Goal: Task Accomplishment & Management: Manage account settings

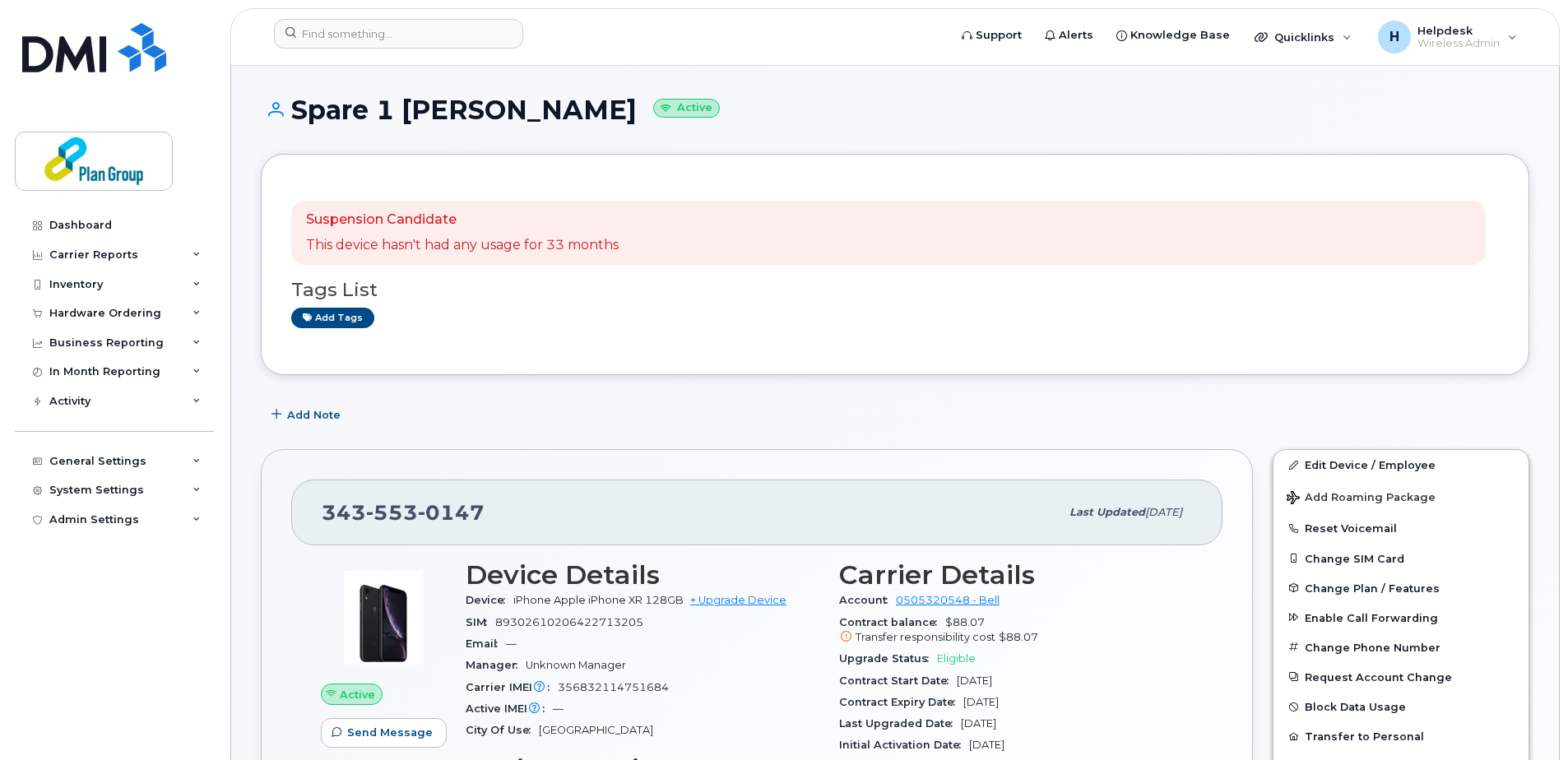
scroll to position [329, 0]
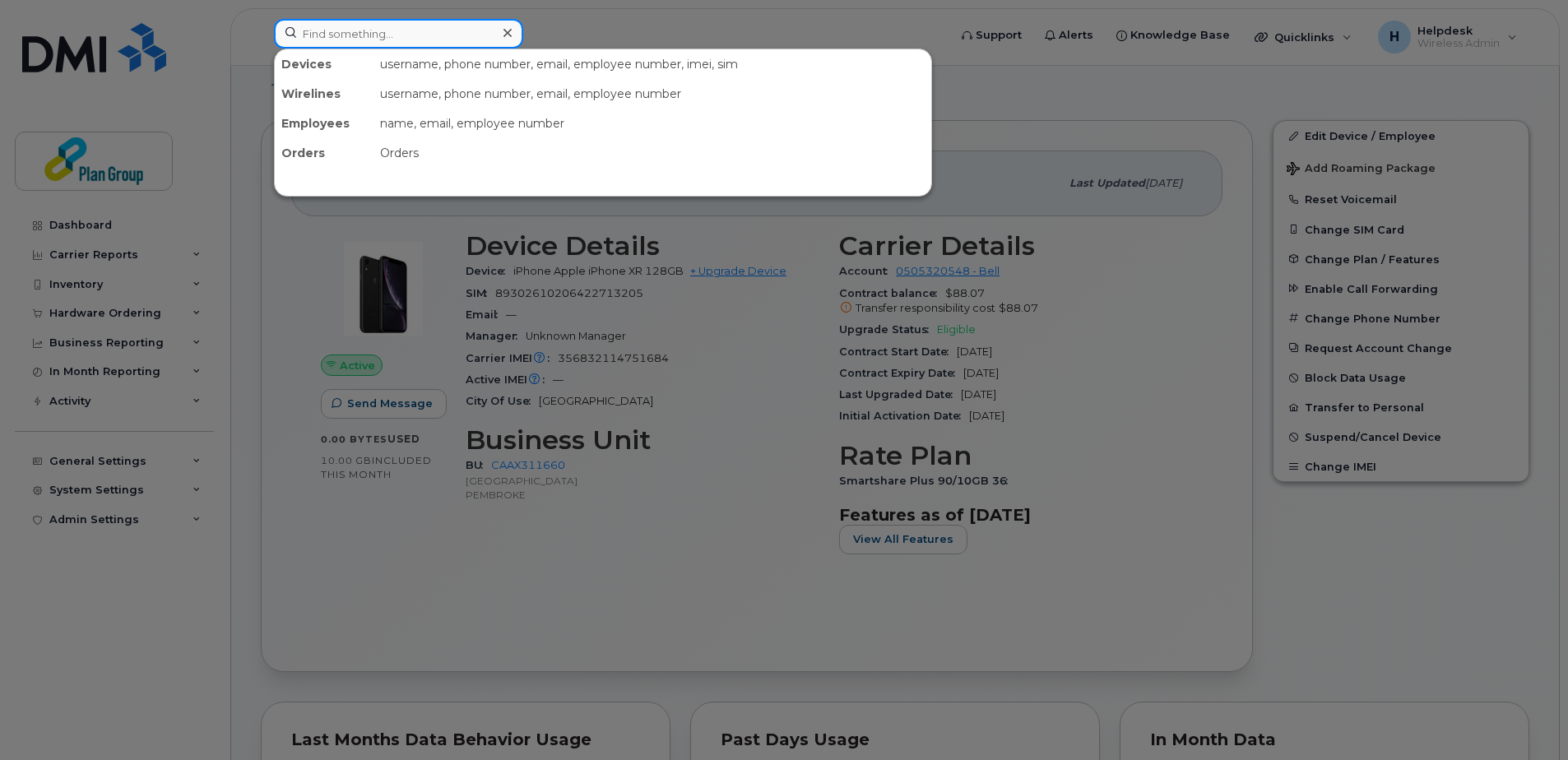
drag, startPoint x: 485, startPoint y: 33, endPoint x: 361, endPoint y: 22, distance: 124.5
click at [261, 19] on div "Devices username, phone number, email, employee number, imei, sim Wirelines use…" at bounding box center [605, 37] width 689 height 37
paste input "5194409428"
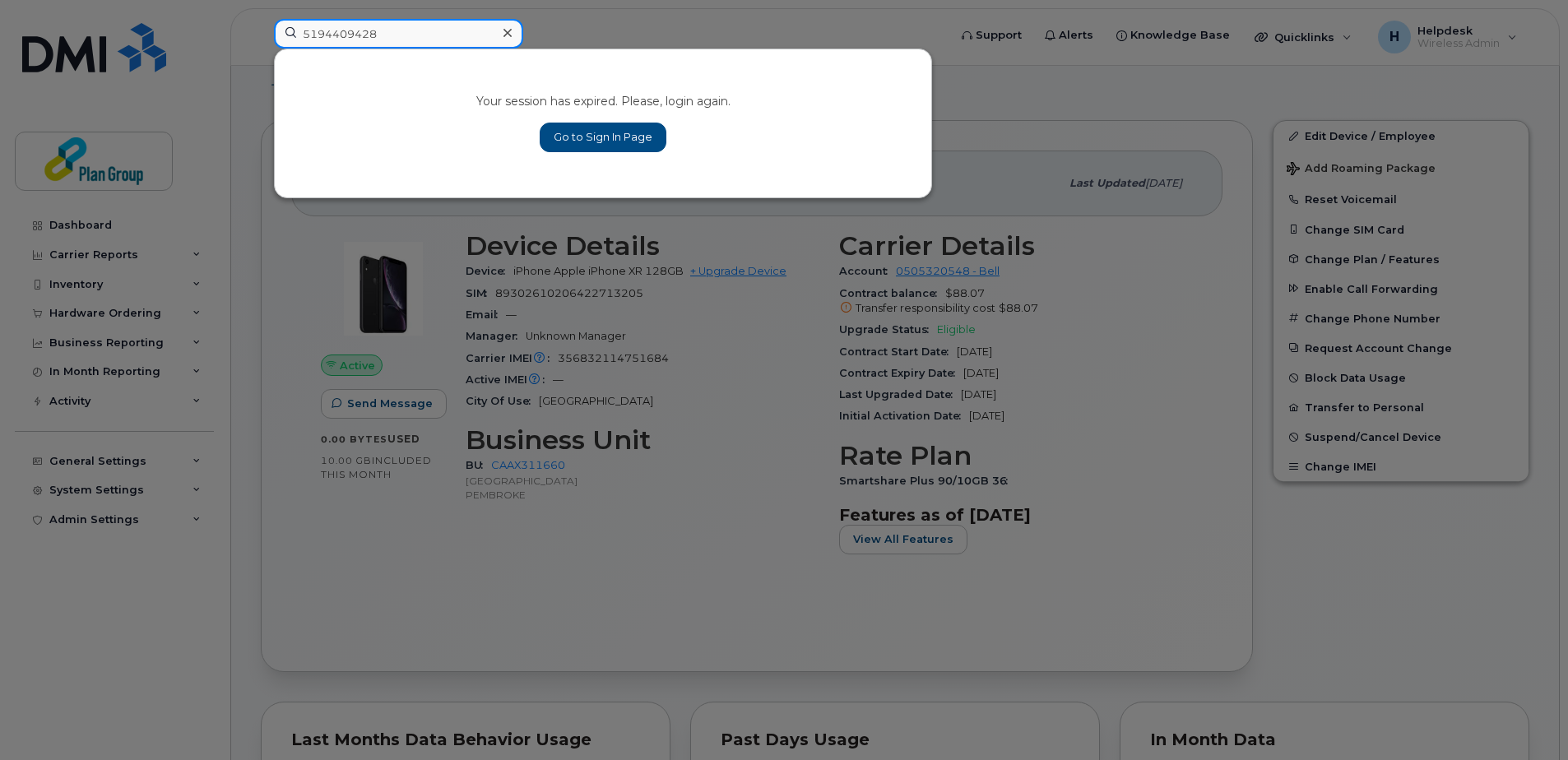
type input "5194409428"
click at [579, 131] on link "Go to Sign In Page" at bounding box center [602, 137] width 126 height 30
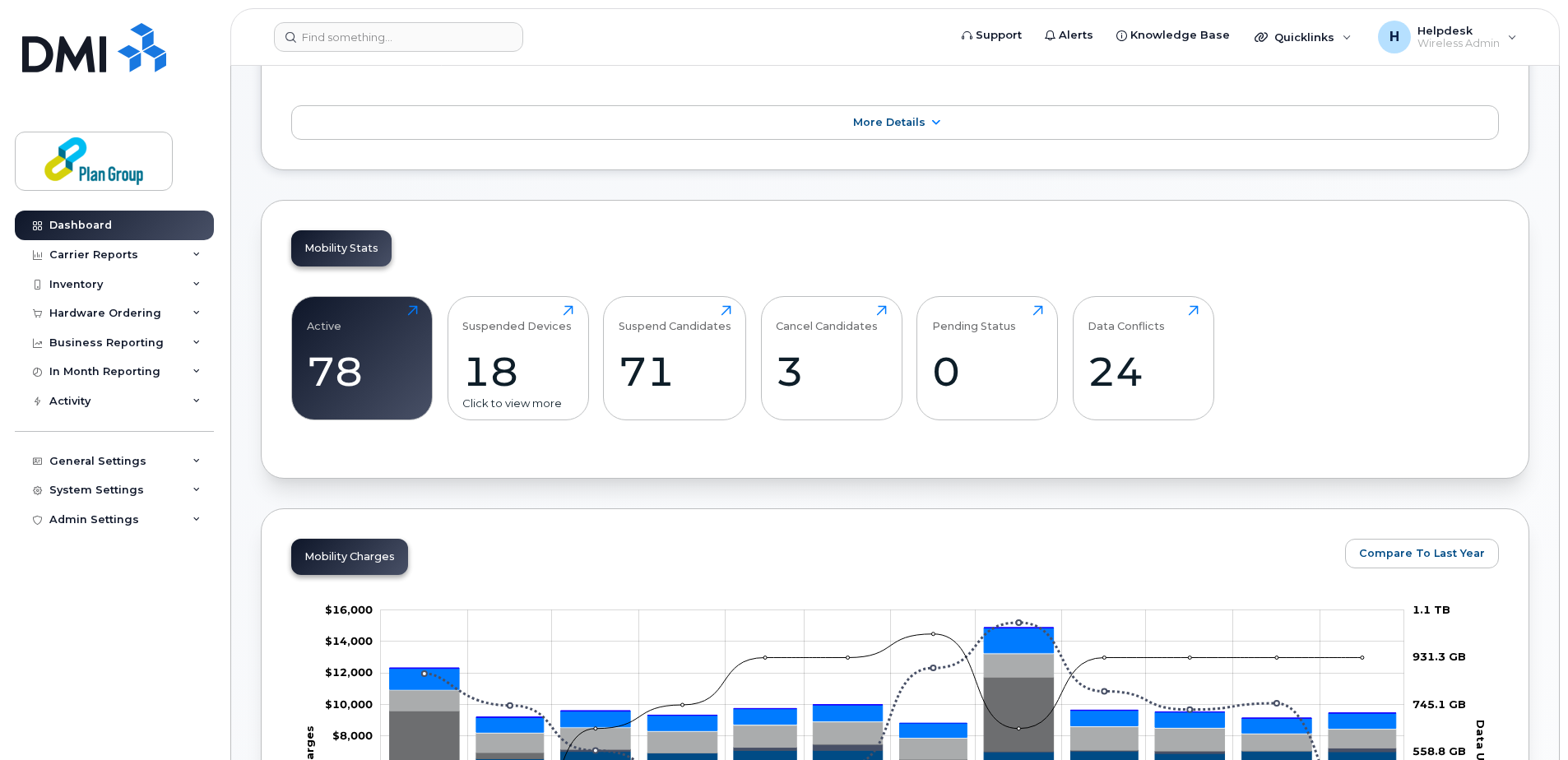
scroll to position [493, 0]
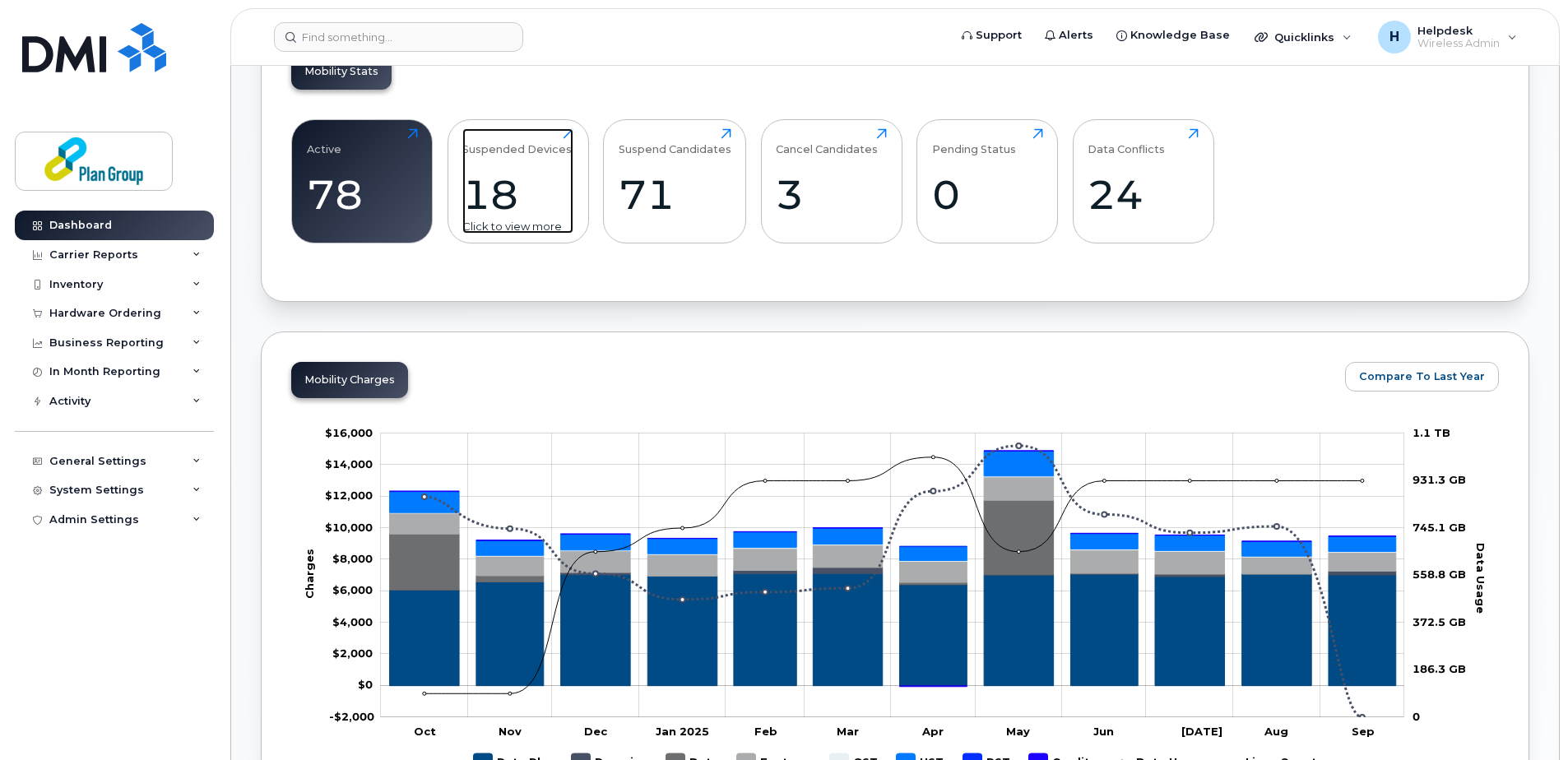
click at [498, 190] on div "18" at bounding box center [518, 194] width 111 height 48
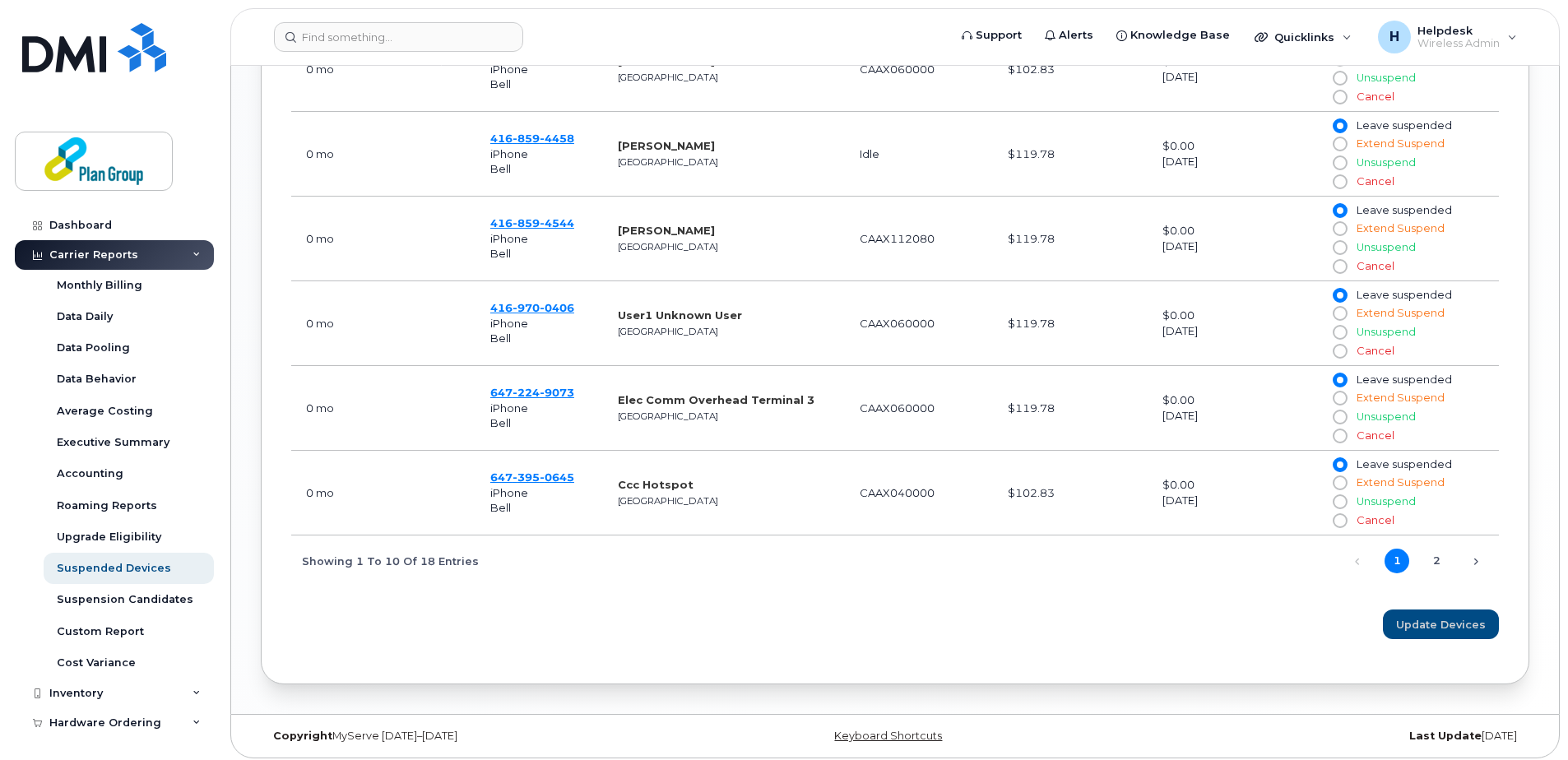
scroll to position [1149, 0]
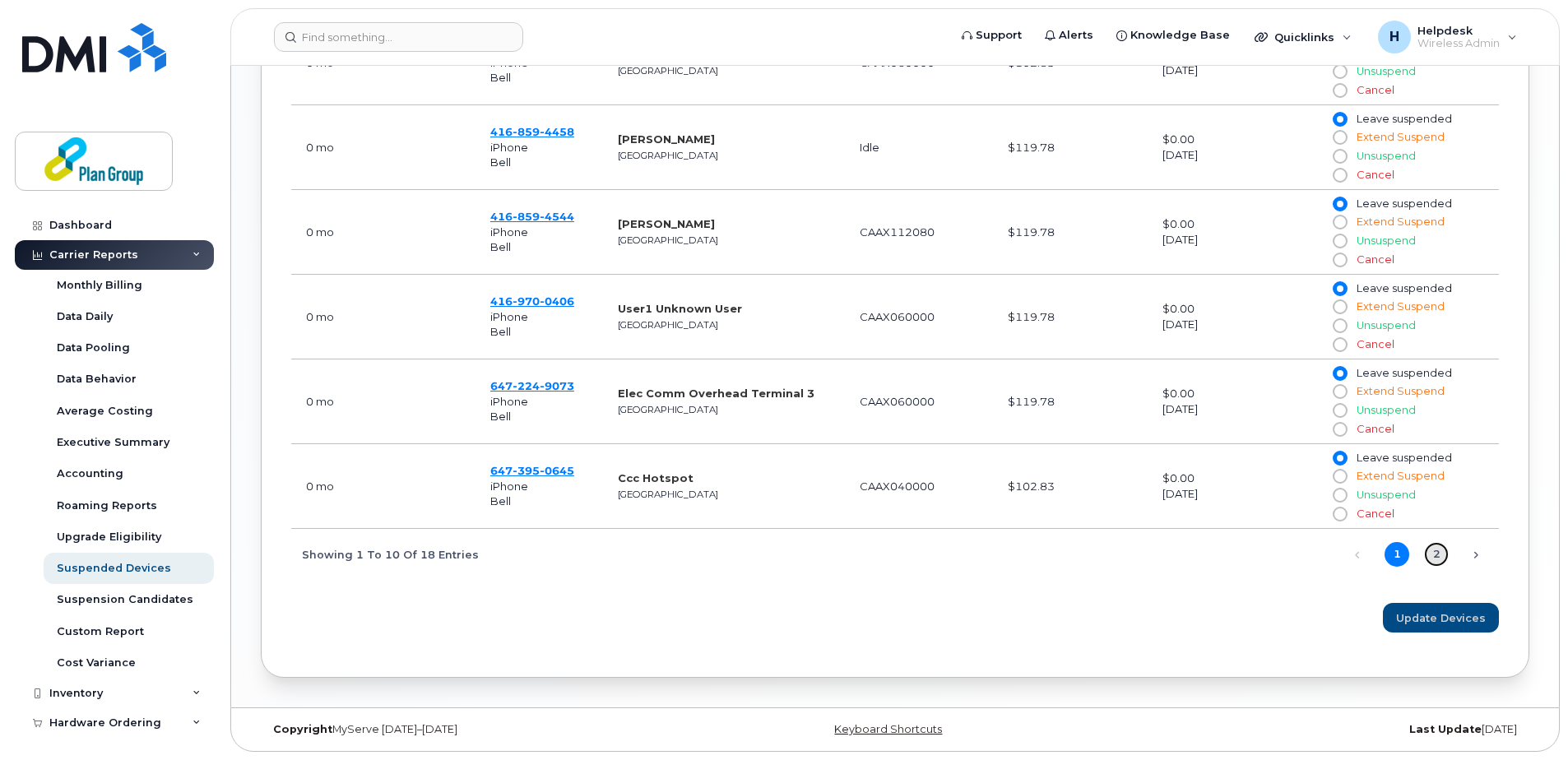
click at [1432, 549] on link "2" at bounding box center [1436, 554] width 25 height 25
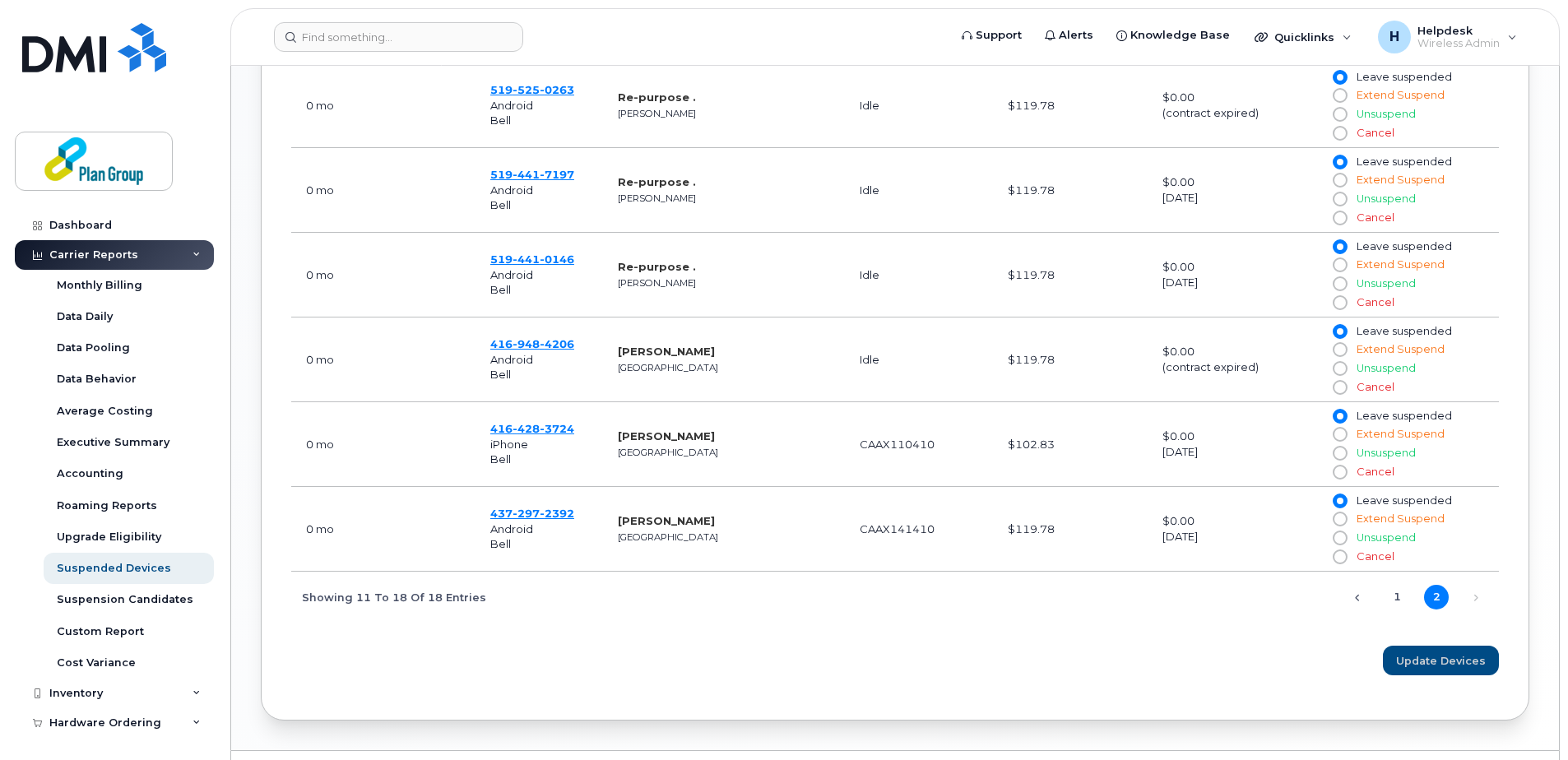
scroll to position [897, 0]
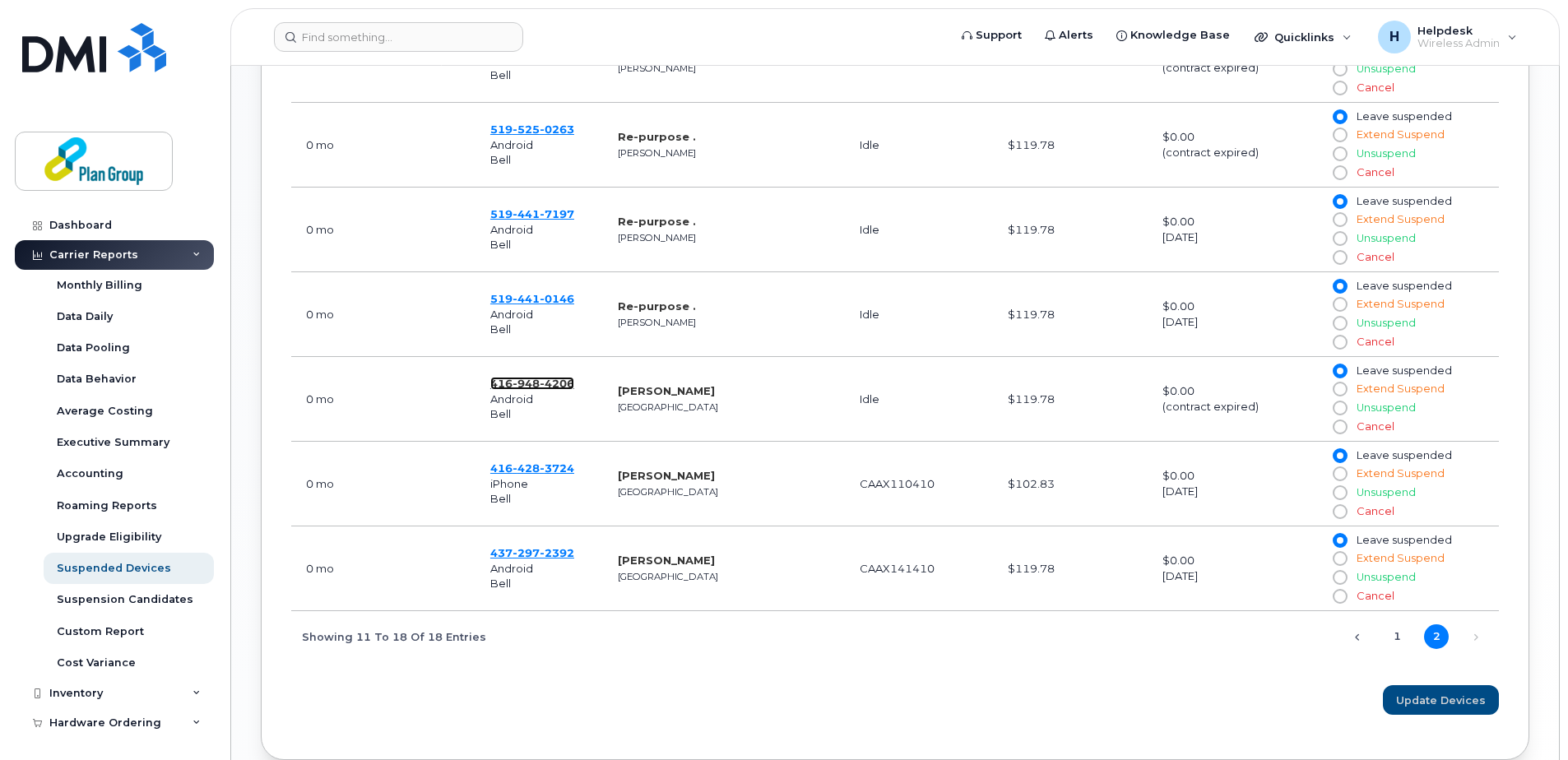
click at [554, 379] on span "4206" at bounding box center [557, 383] width 35 height 13
click at [1343, 424] on input "Cancel" at bounding box center [1339, 427] width 13 height 13
radio input "true"
click at [1427, 697] on span "Update Devices" at bounding box center [1441, 699] width 90 height 16
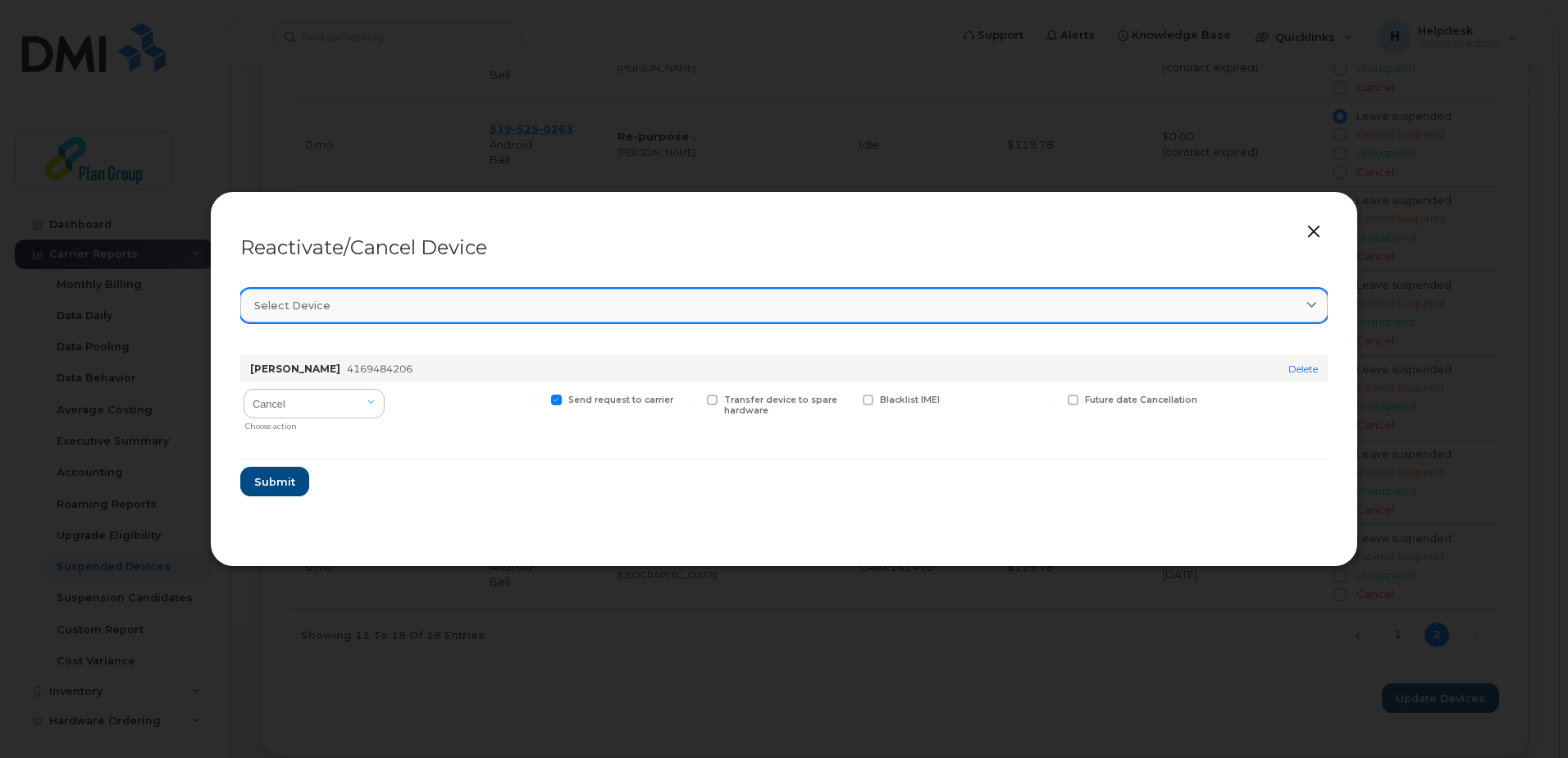
click at [1069, 302] on div "Select device" at bounding box center [784, 305] width 1059 height 16
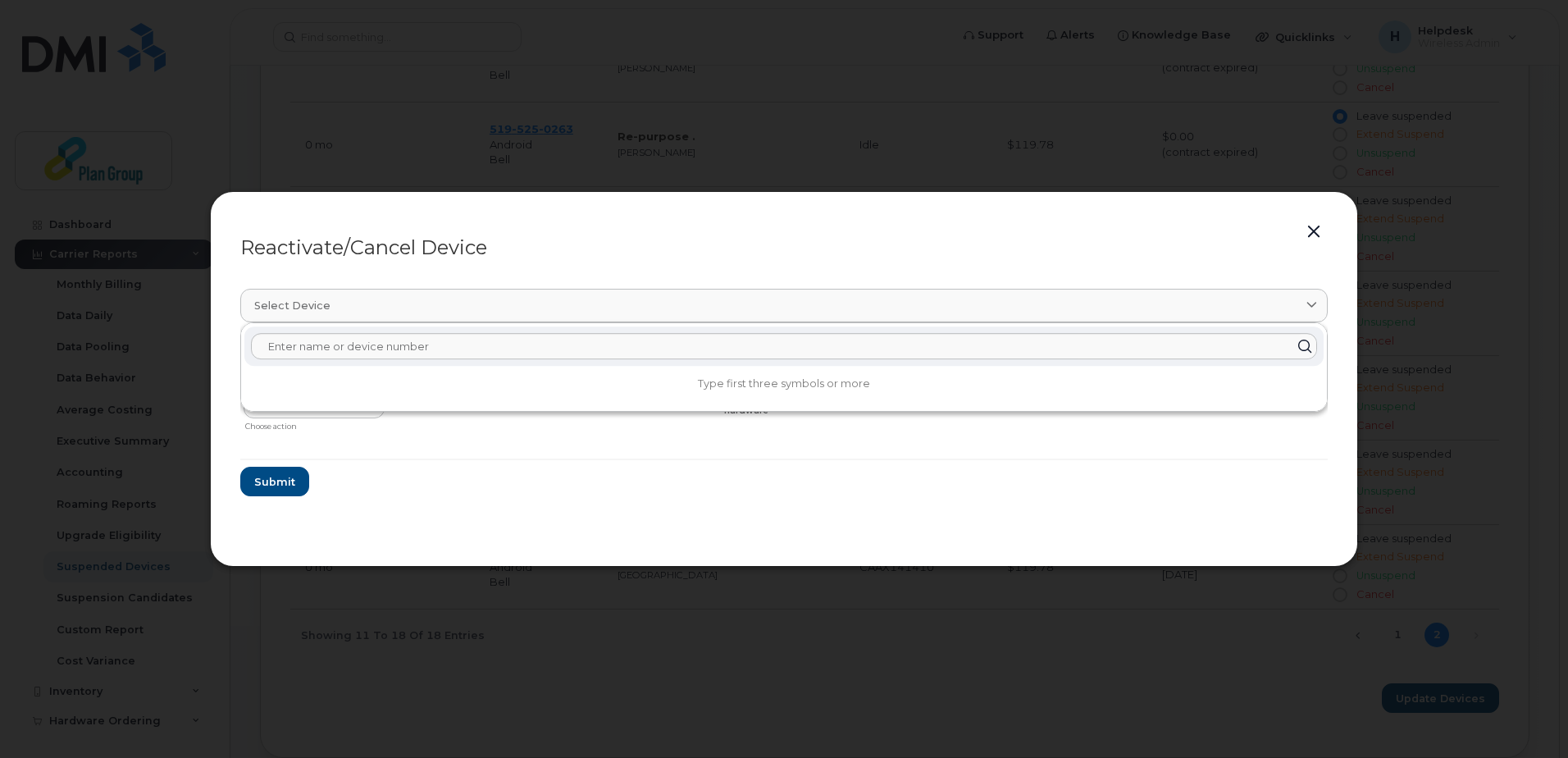
click at [876, 247] on div "Reactivate/Cancel Device" at bounding box center [784, 248] width 1088 height 20
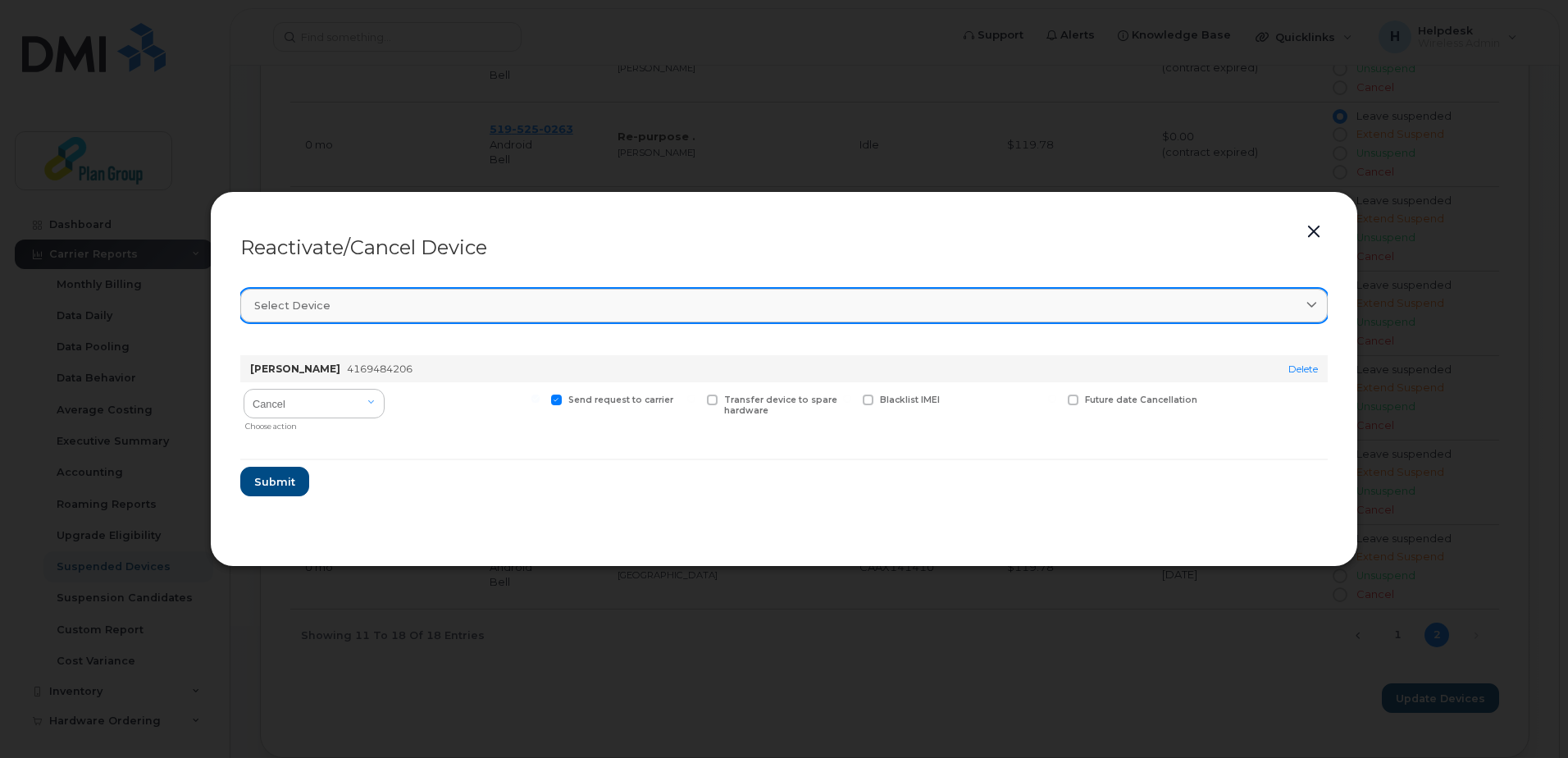
click at [324, 292] on link "Select device" at bounding box center [784, 305] width 1088 height 34
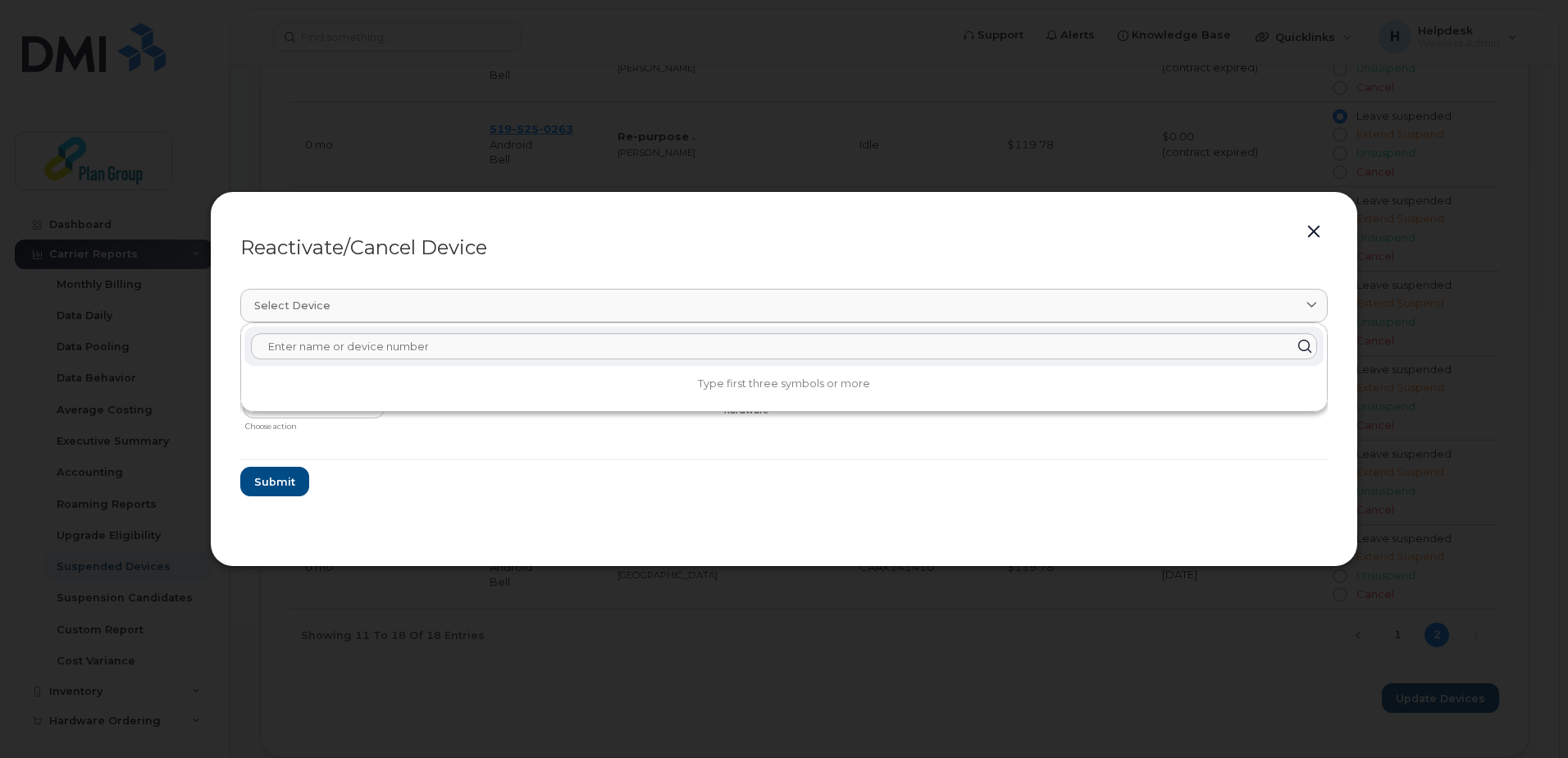
click at [440, 253] on div "Reactivate/Cancel Device" at bounding box center [784, 248] width 1088 height 20
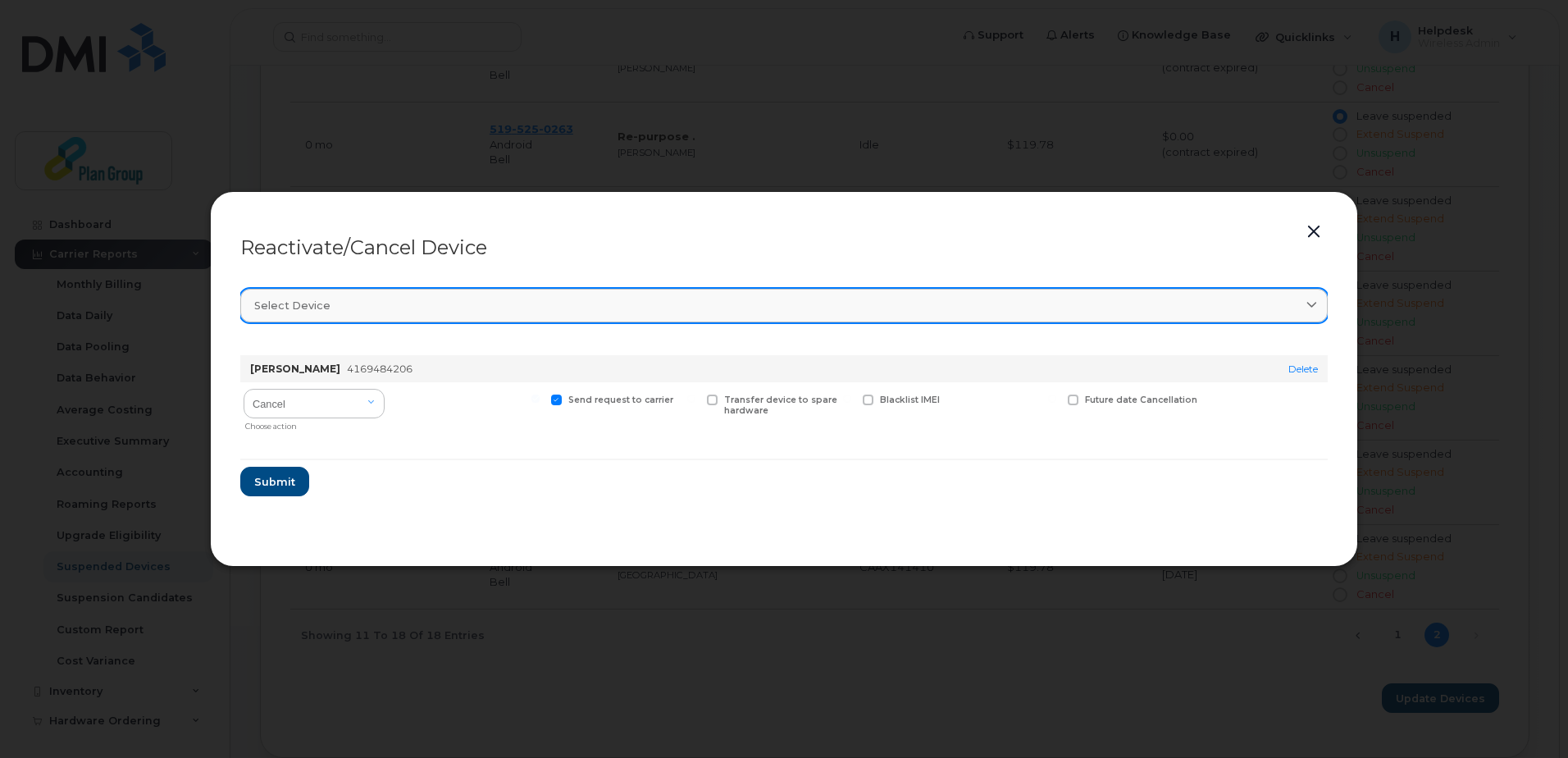
click at [314, 304] on span "Select device" at bounding box center [292, 305] width 76 height 16
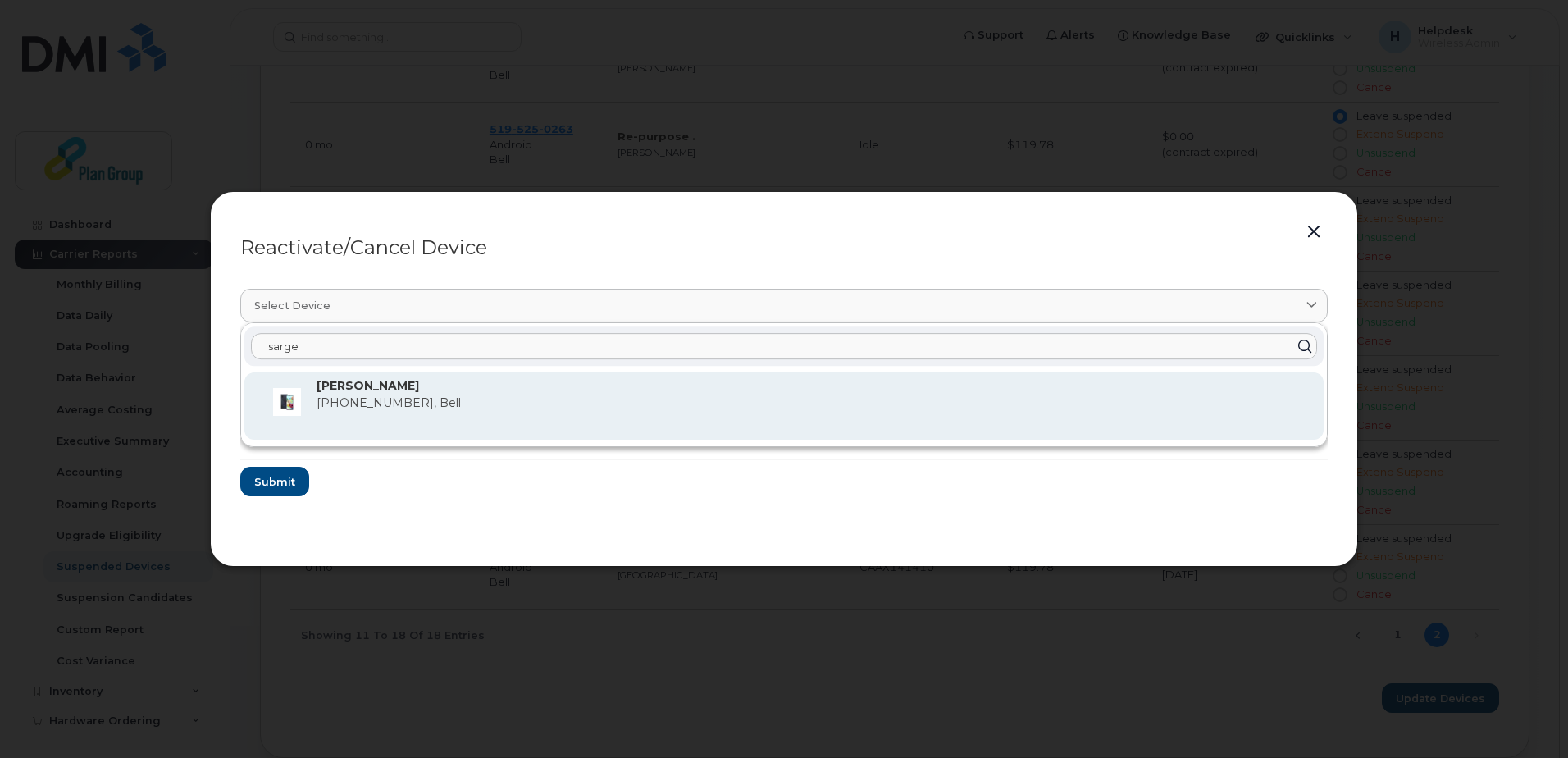
type input "sarge"
click at [388, 395] on div "Richard Sargent 416-948-4206, Bell" at bounding box center [813, 405] width 994 height 57
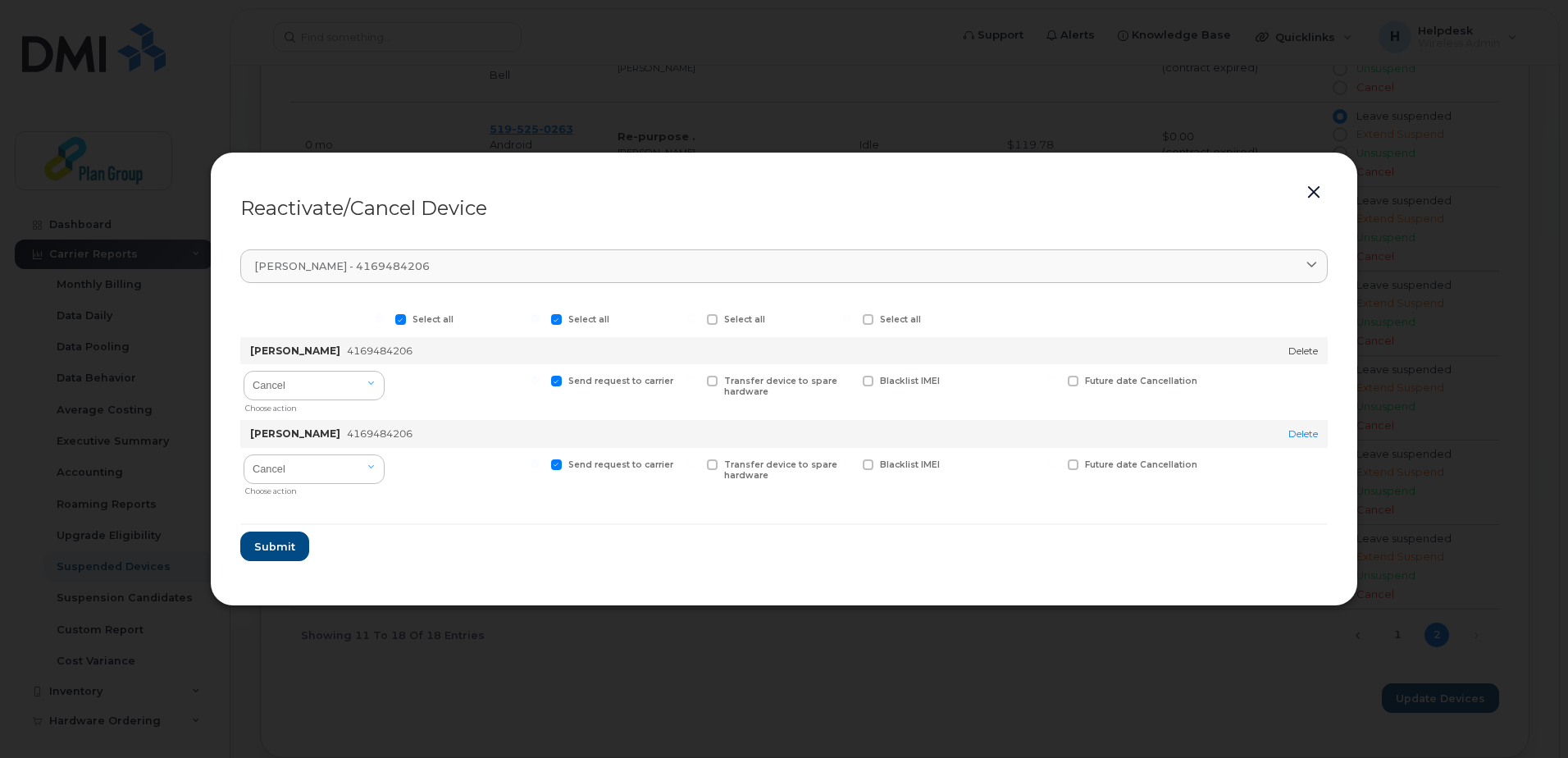
click at [1291, 354] on link "Delete" at bounding box center [1303, 350] width 30 height 12
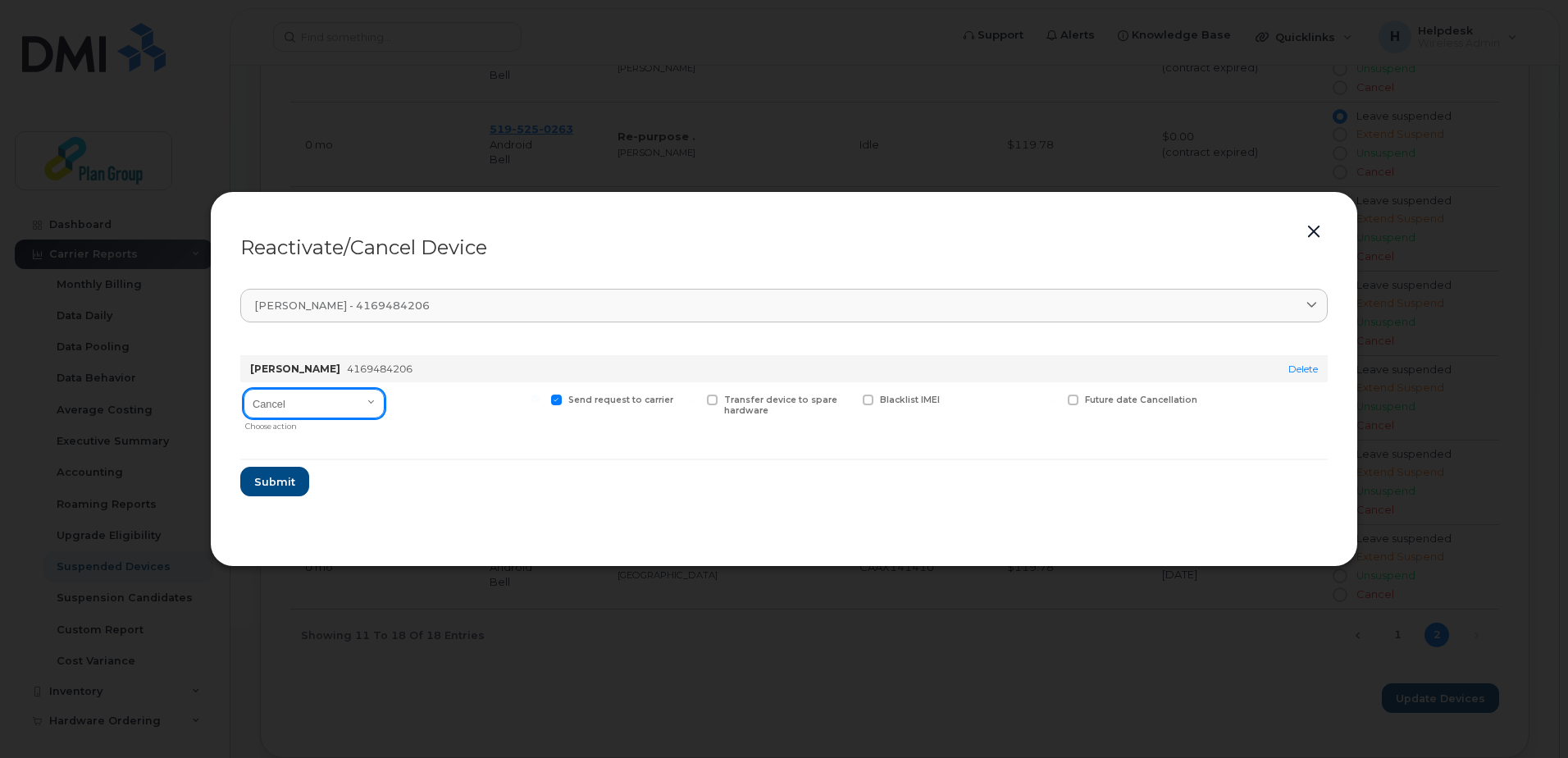
click at [302, 408] on select "Cancel Reactivate" at bounding box center [314, 403] width 141 height 30
click at [439, 401] on div at bounding box center [467, 410] width 152 height 56
click at [276, 476] on span "Submit" at bounding box center [273, 481] width 41 height 16
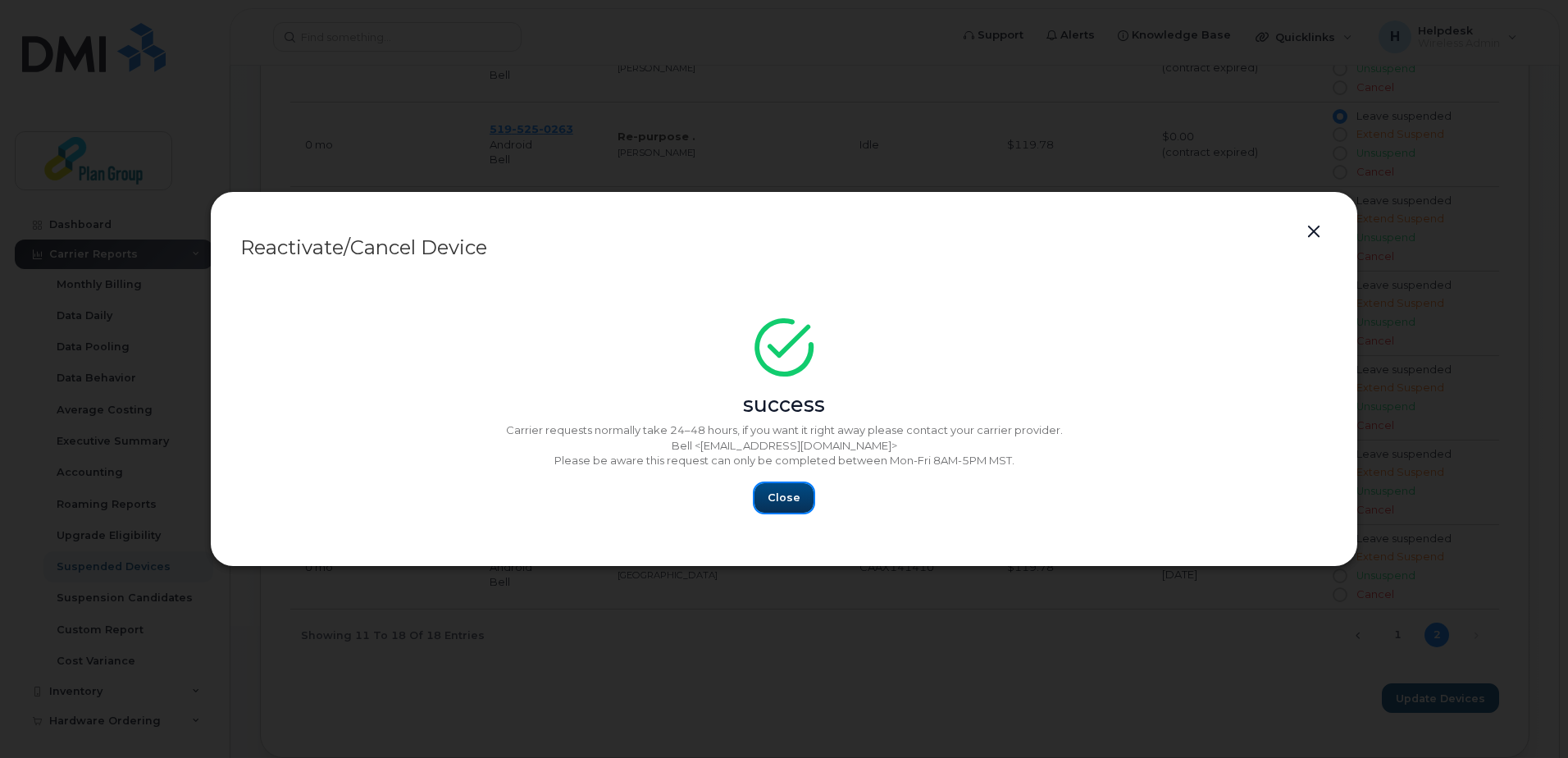
click at [789, 488] on button "Close" at bounding box center [784, 498] width 59 height 30
click at [789, 494] on span "Close" at bounding box center [784, 497] width 33 height 16
click at [769, 500] on span "Close" at bounding box center [784, 497] width 33 height 16
click at [1315, 230] on button "button" at bounding box center [1314, 232] width 25 height 23
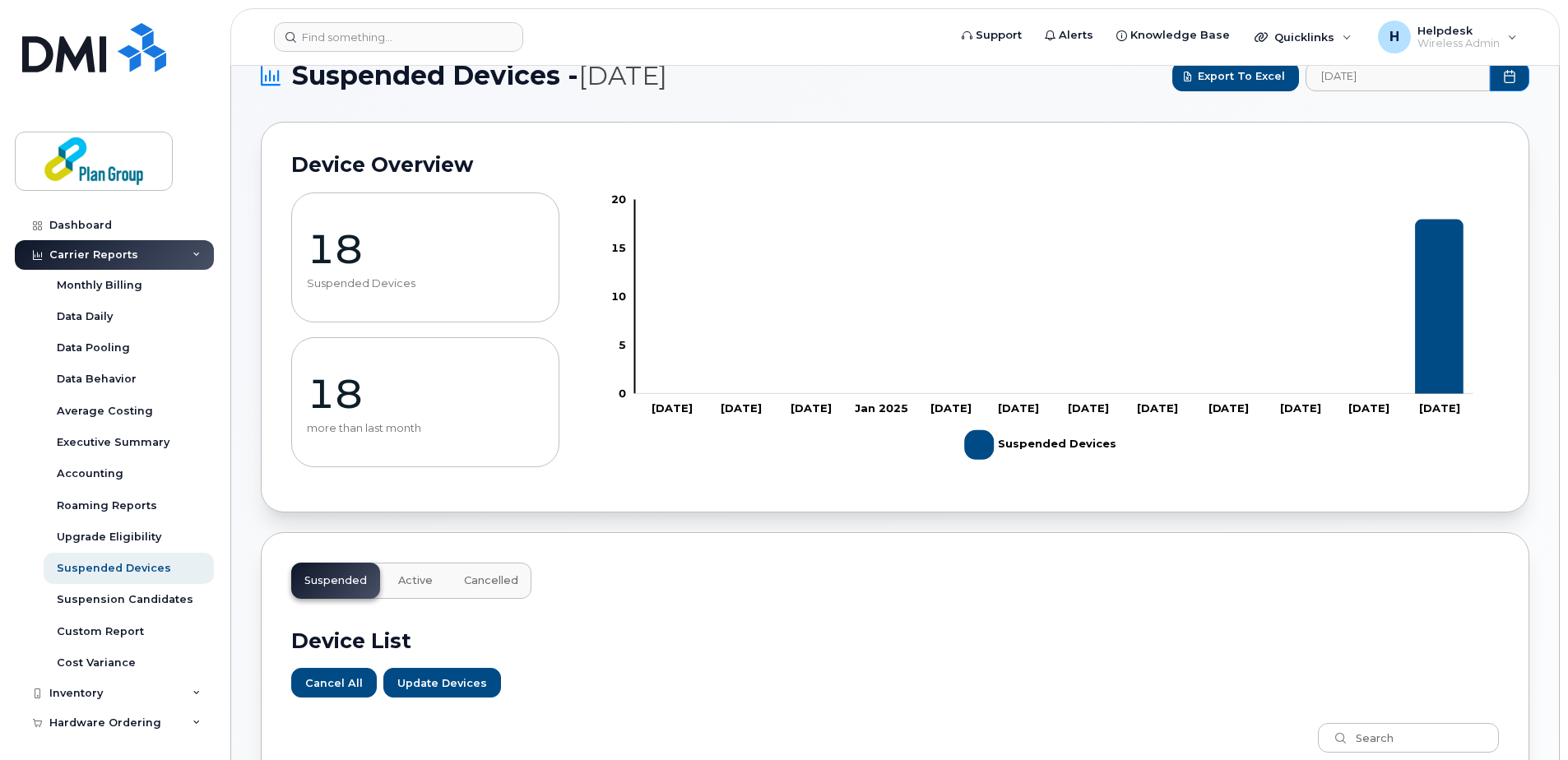
scroll to position [0, 0]
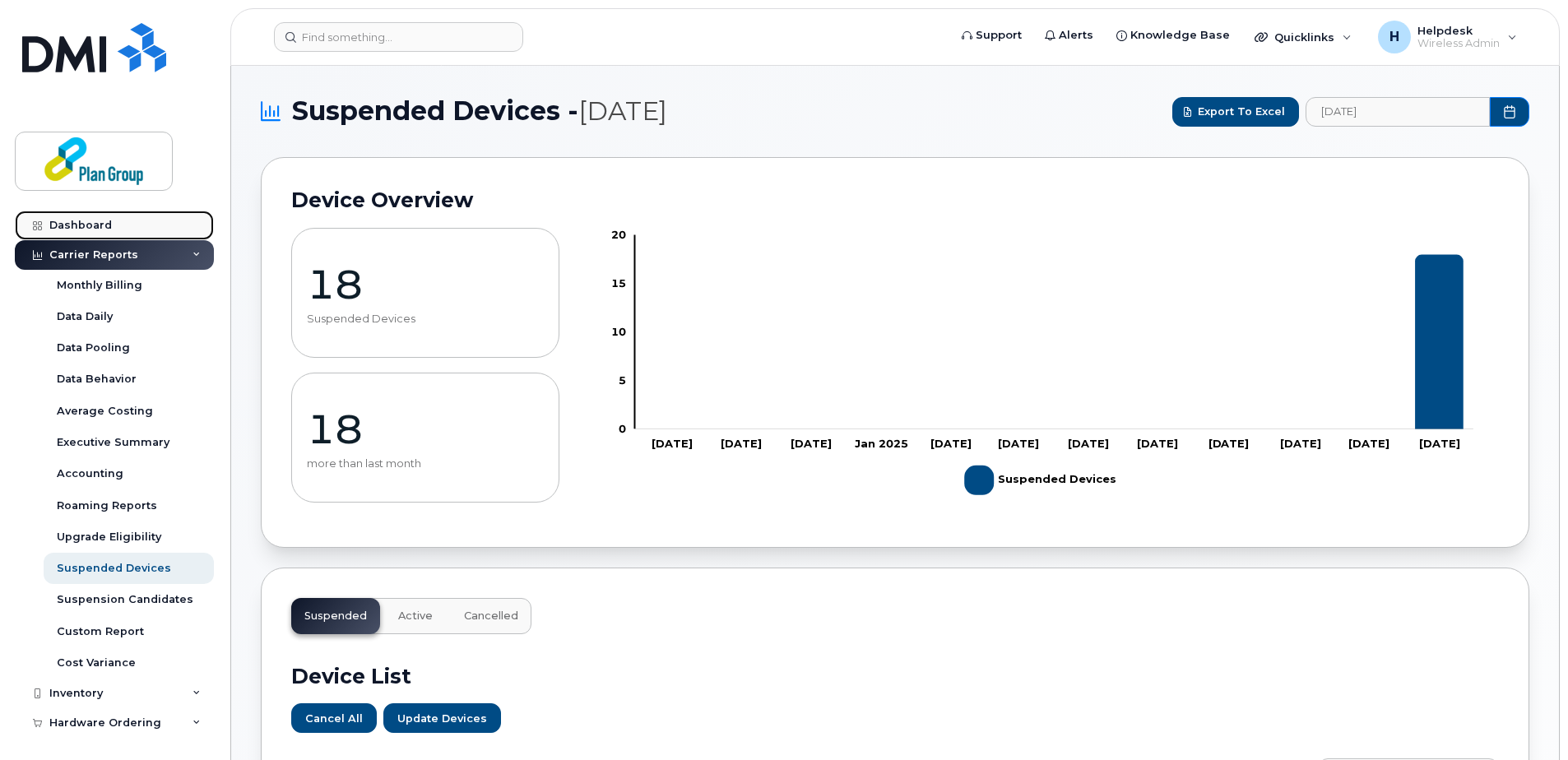
click at [90, 227] on div "Dashboard" at bounding box center [80, 225] width 62 height 13
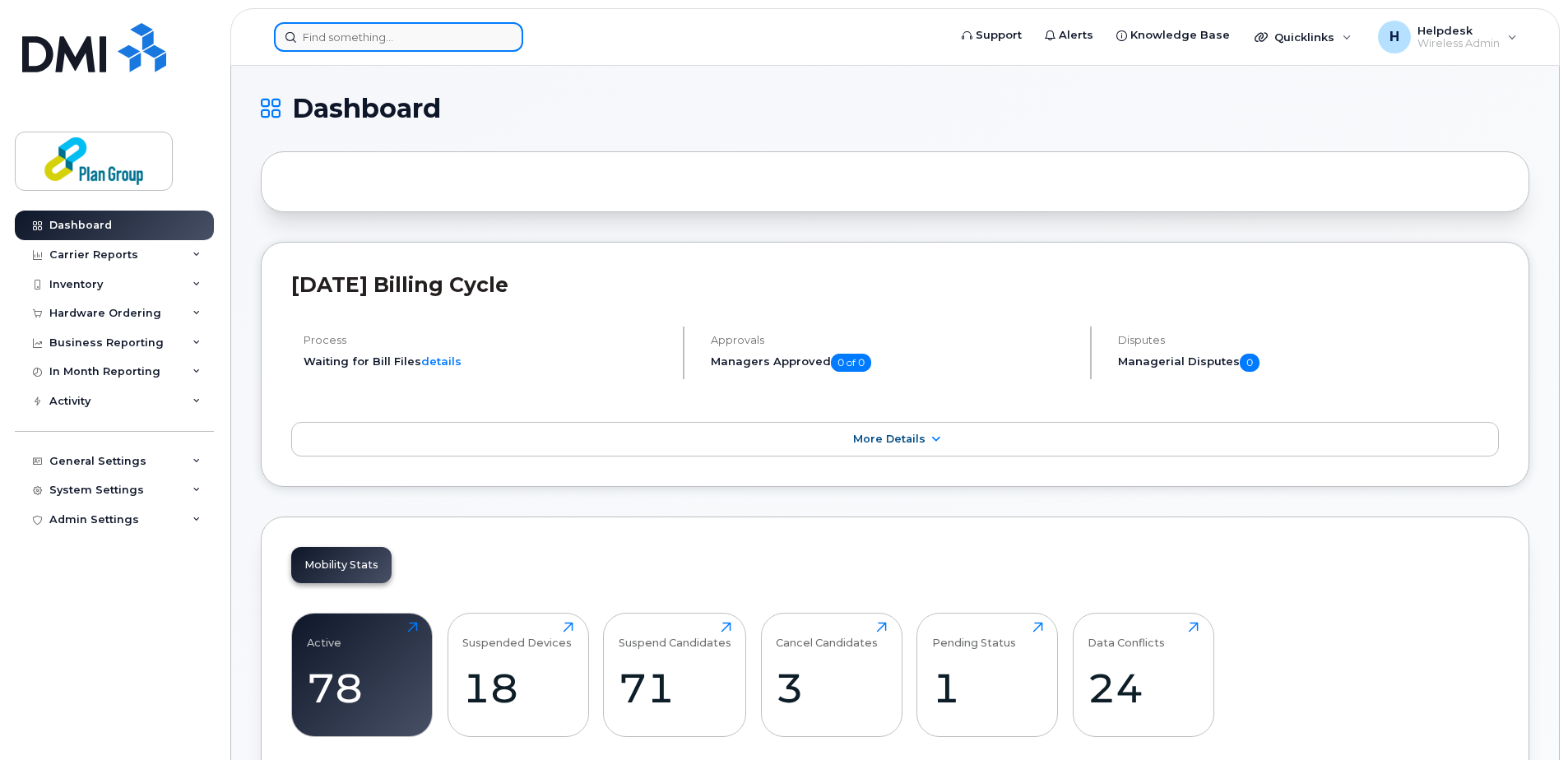
click at [417, 36] on input at bounding box center [399, 37] width 249 height 30
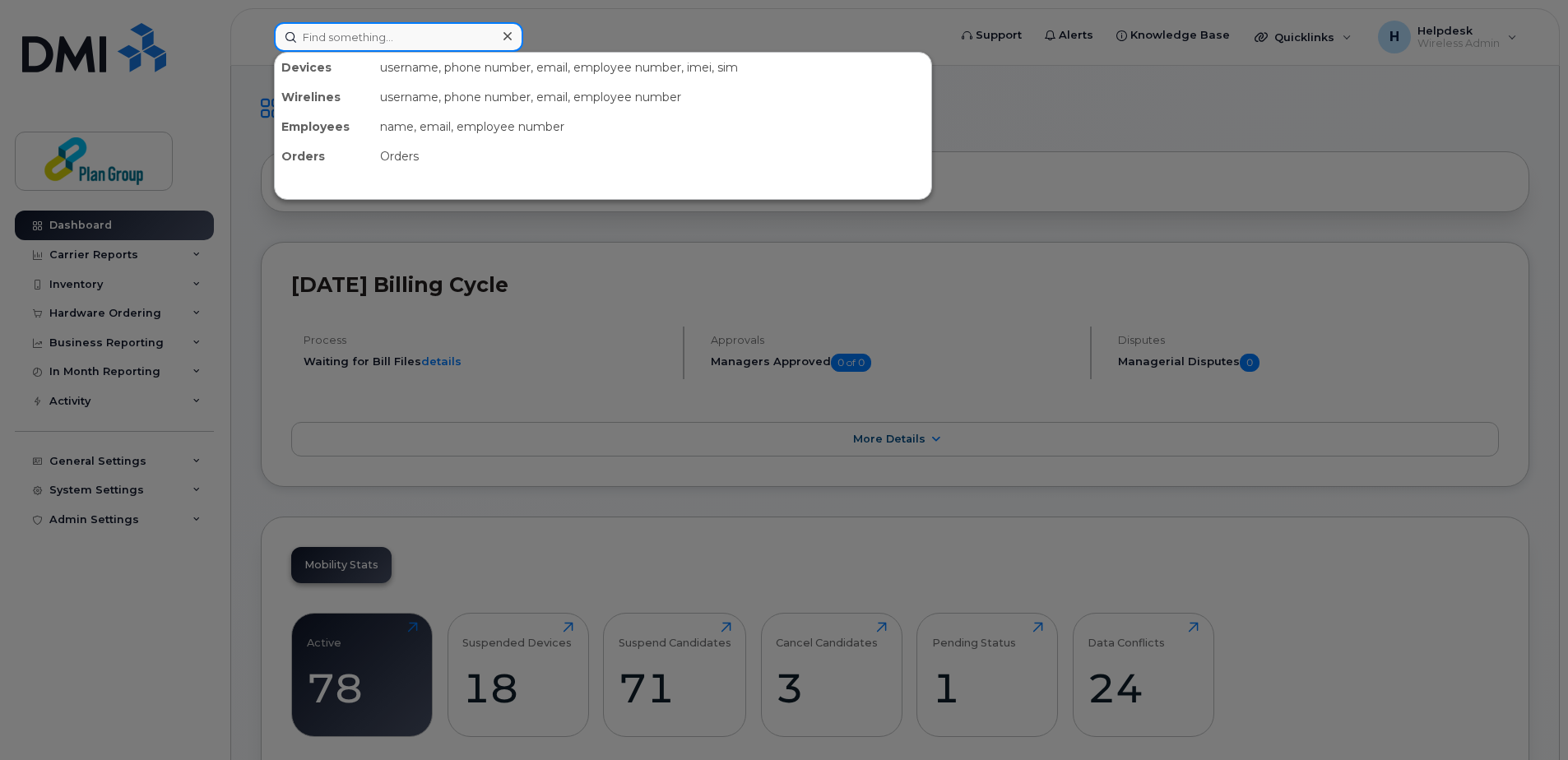
paste input "3435530147"
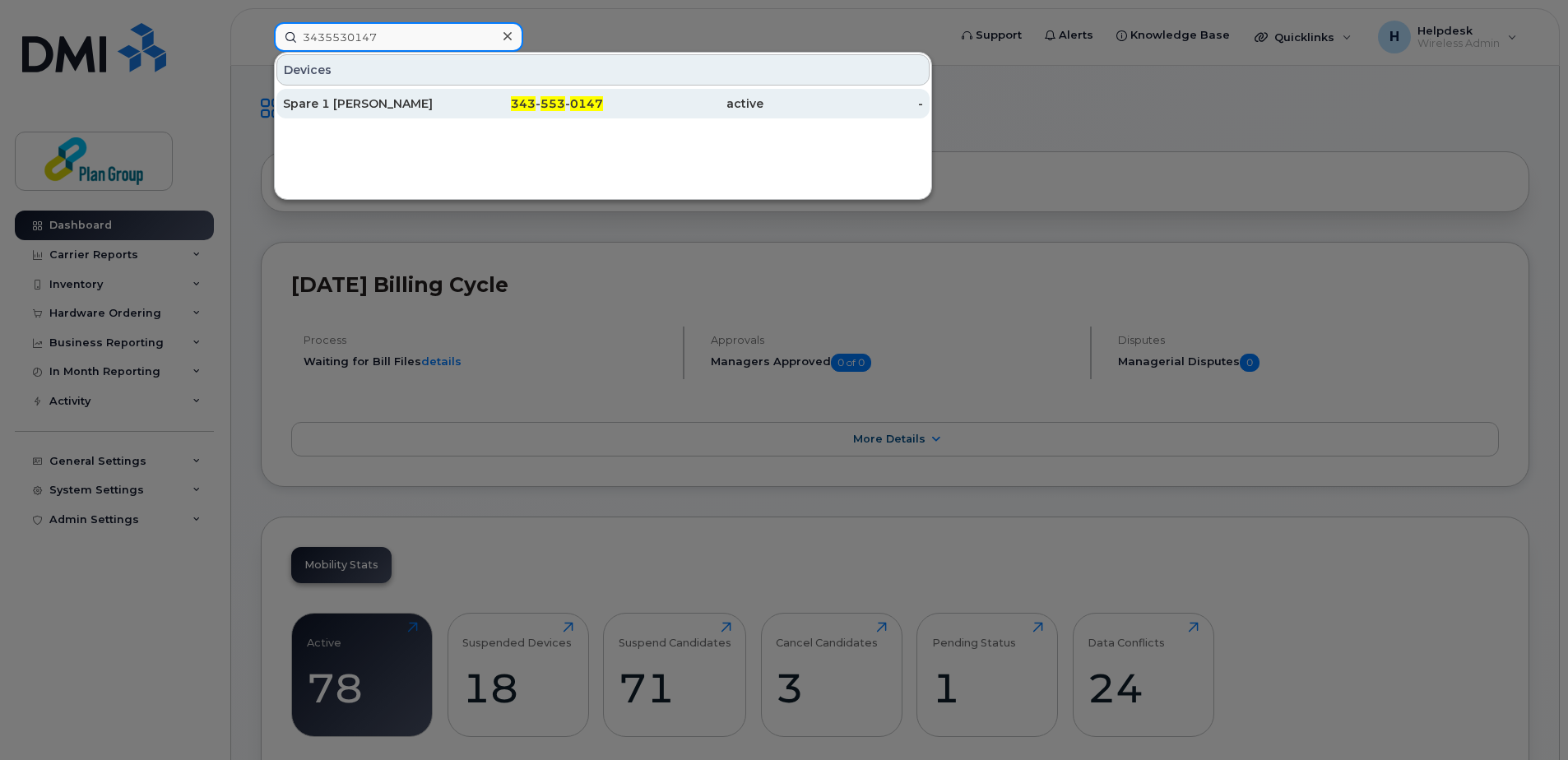
type input "3435530147"
click at [429, 113] on div "Spare 1 Claude S" at bounding box center [363, 104] width 160 height 30
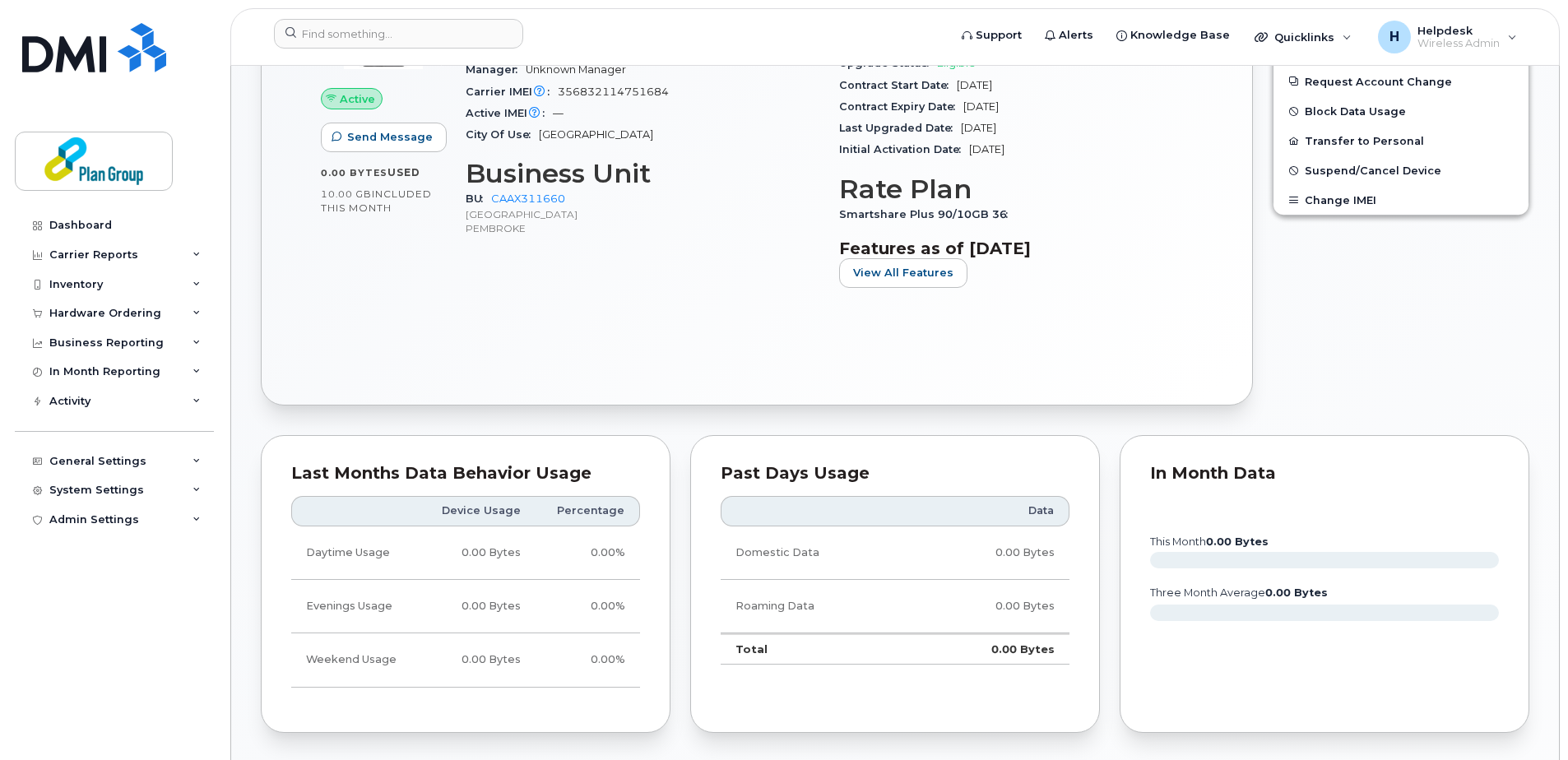
scroll to position [324, 0]
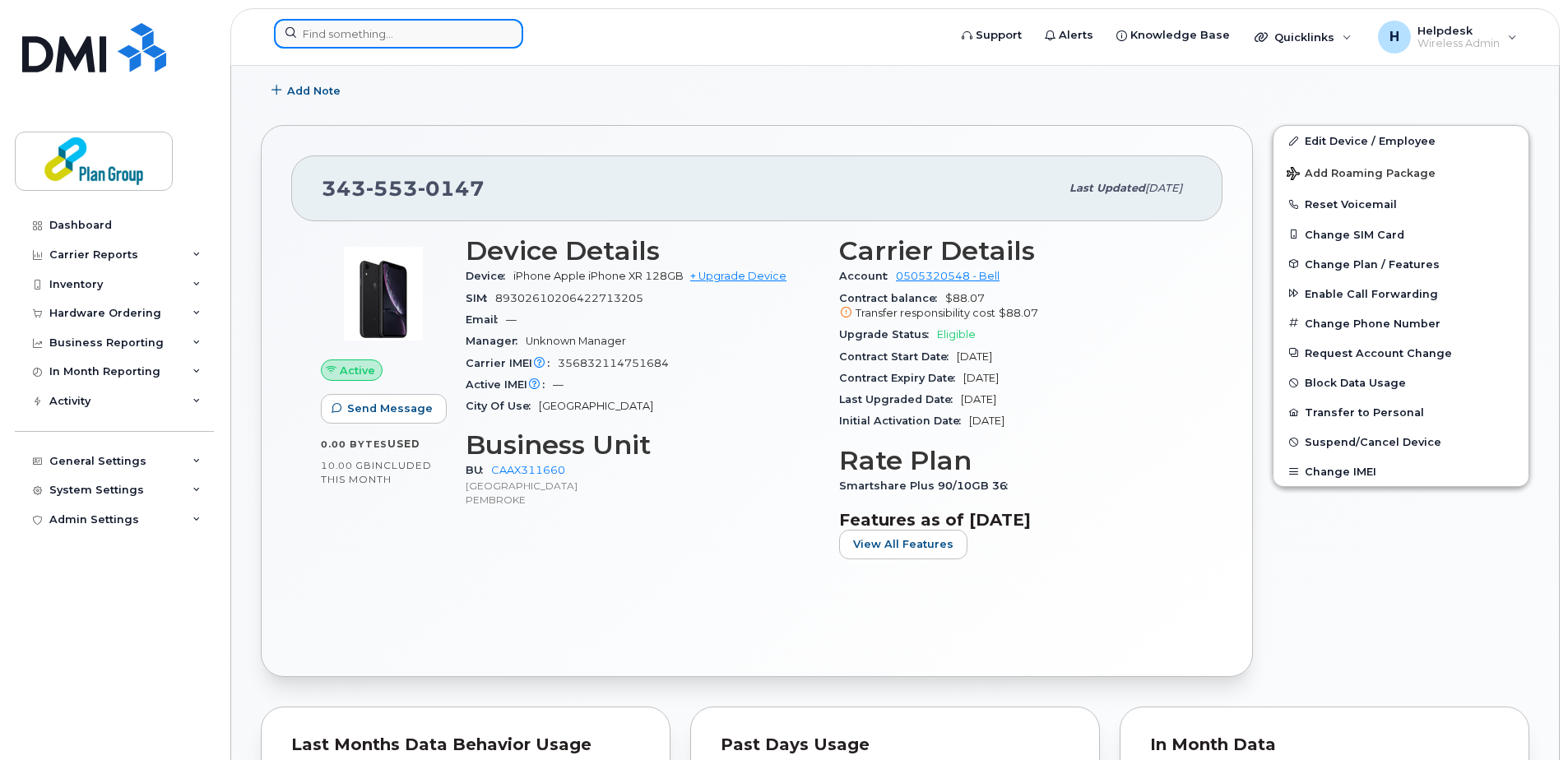
click at [342, 43] on input at bounding box center [399, 34] width 249 height 30
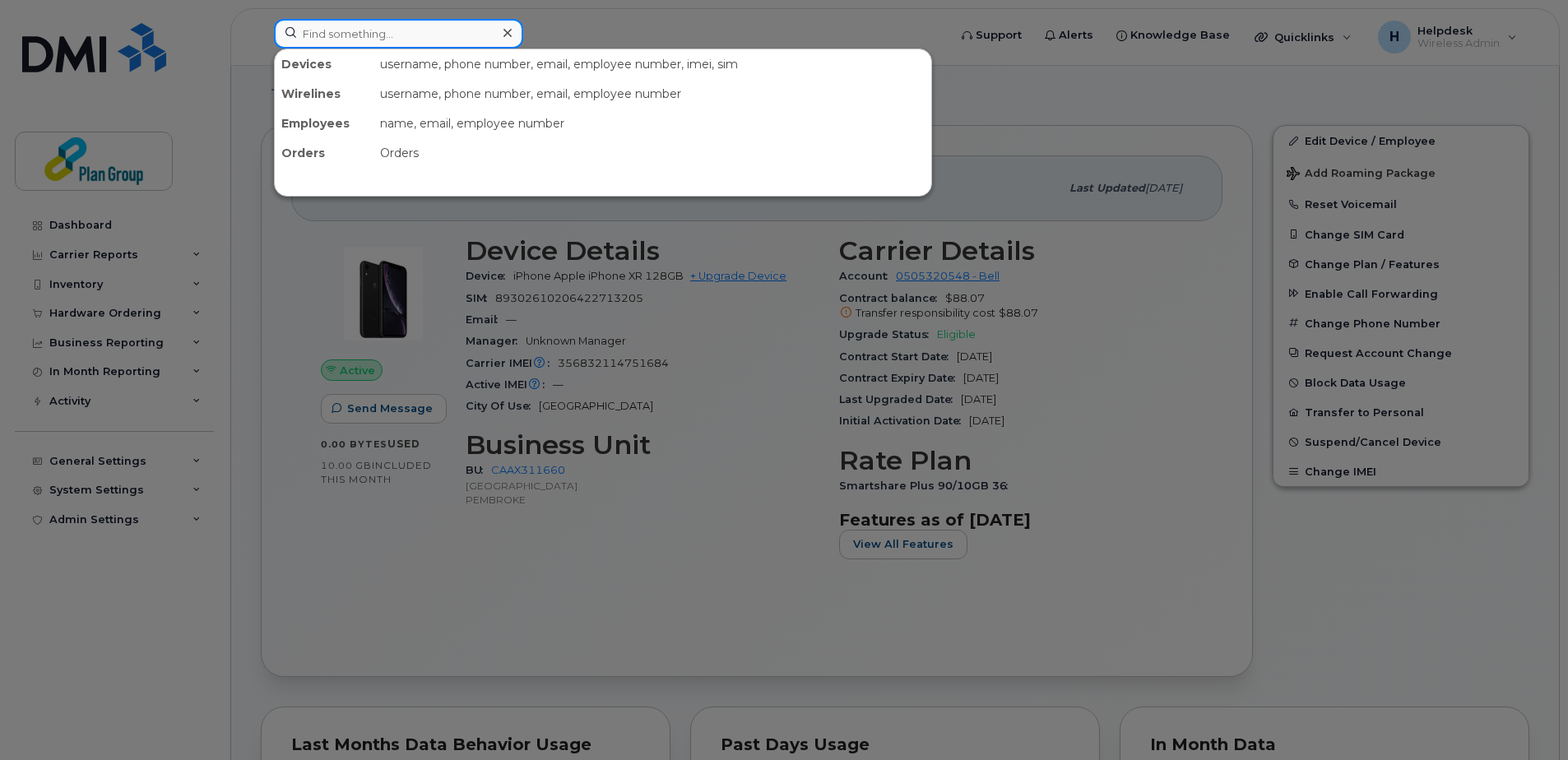
paste input "6478228214"
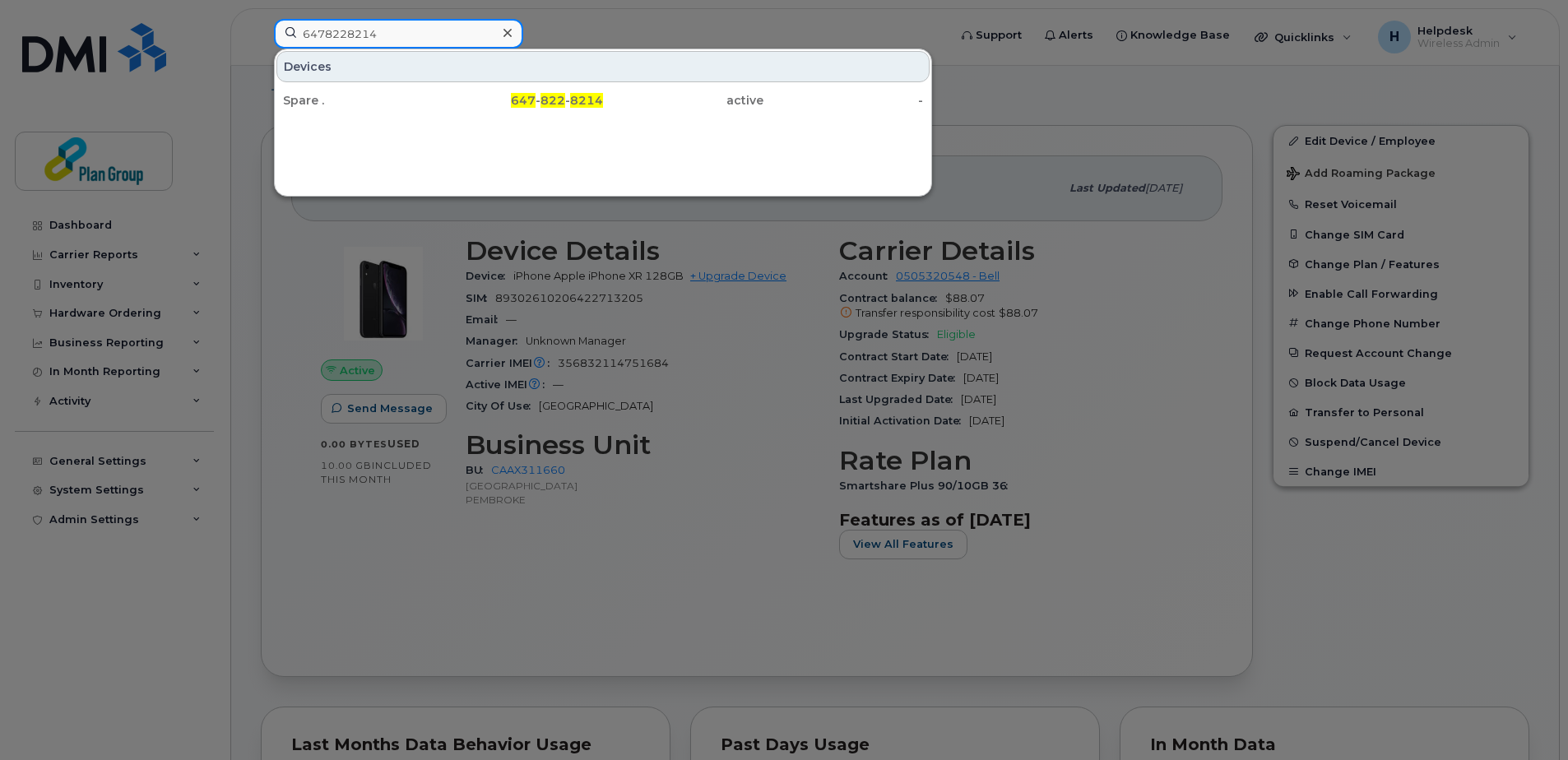
type input "6478228214"
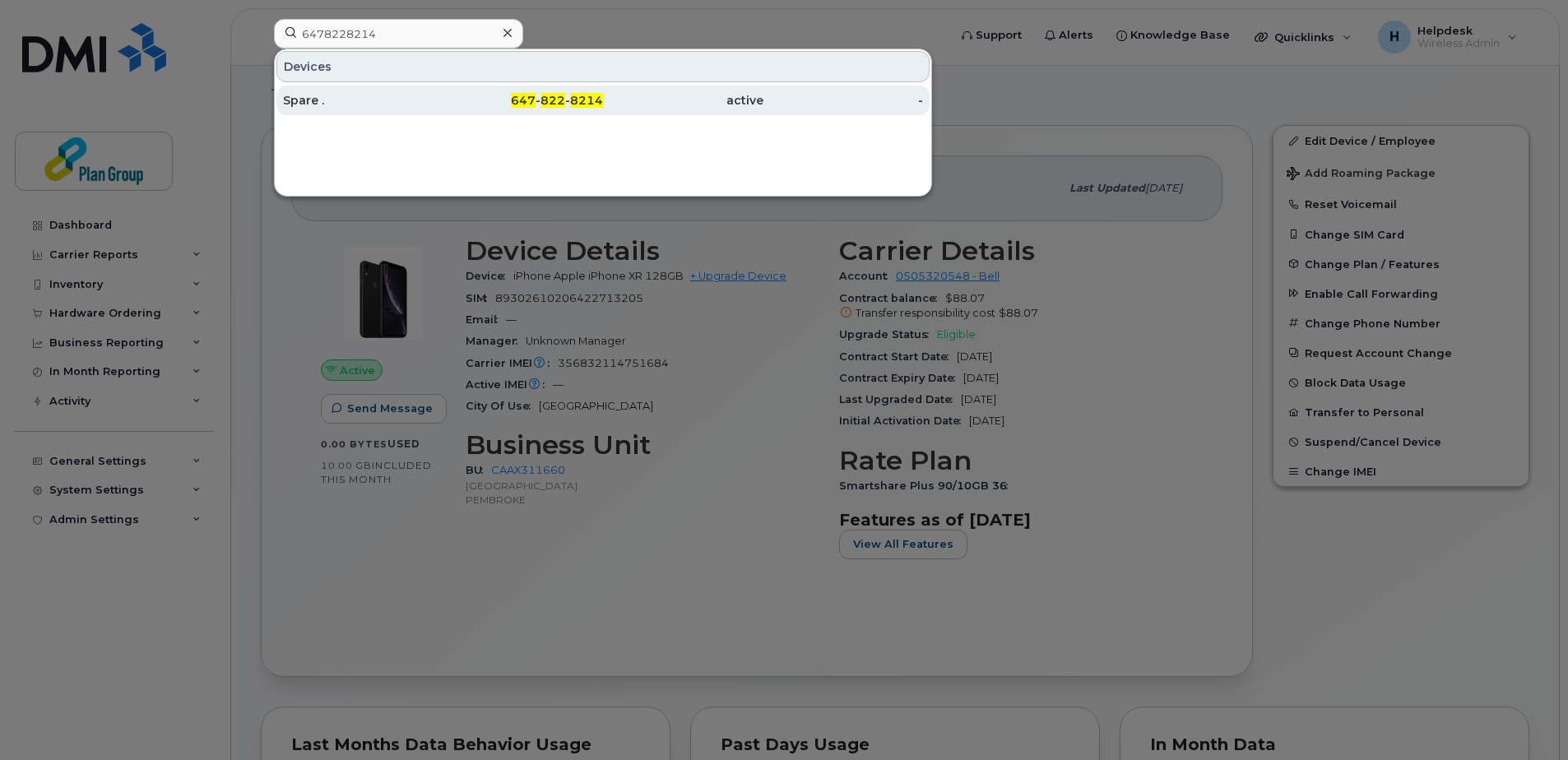
click at [463, 113] on div "647 - 822 - 8214" at bounding box center [523, 101] width 160 height 30
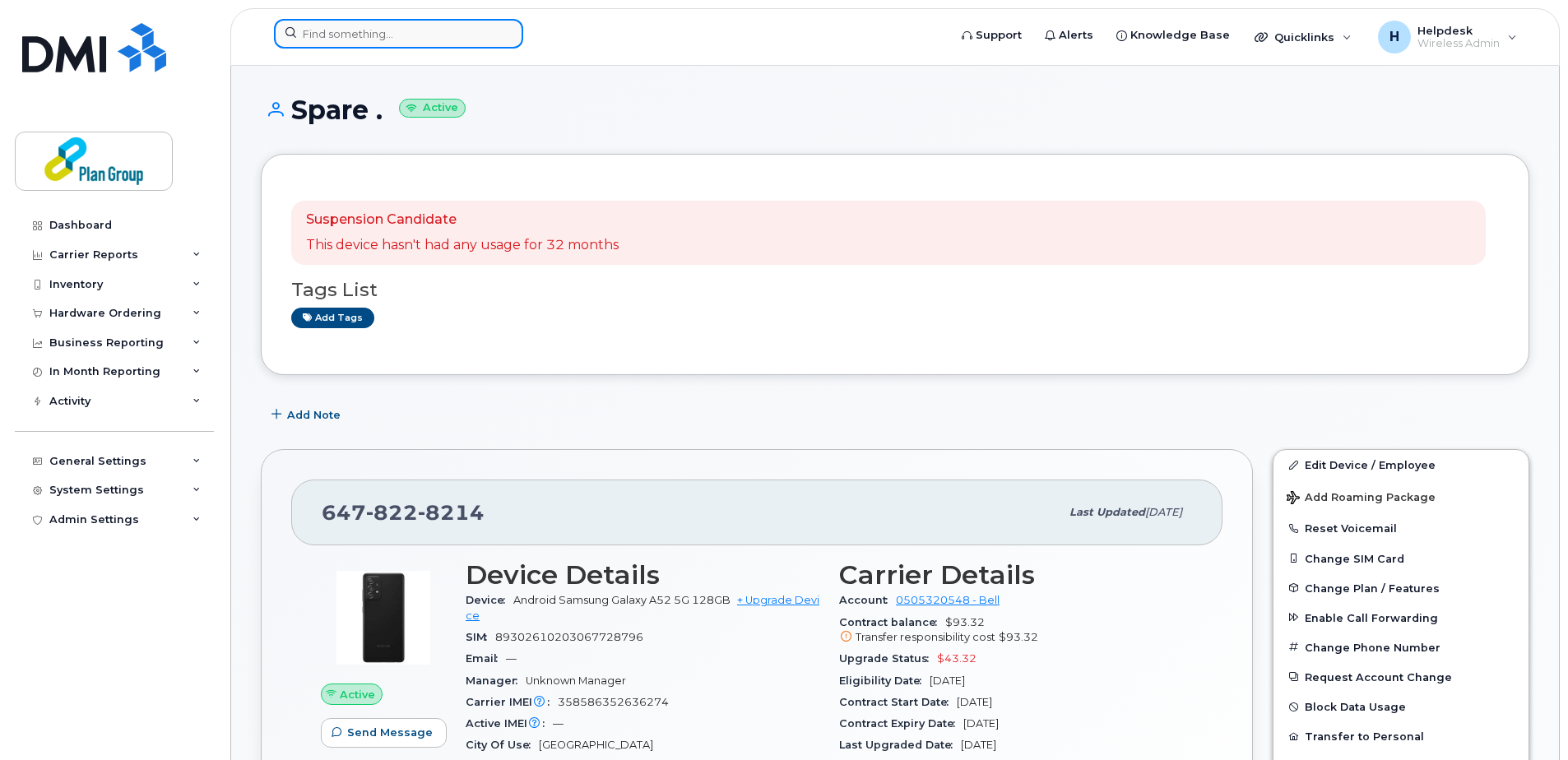
click at [404, 32] on input at bounding box center [399, 34] width 249 height 30
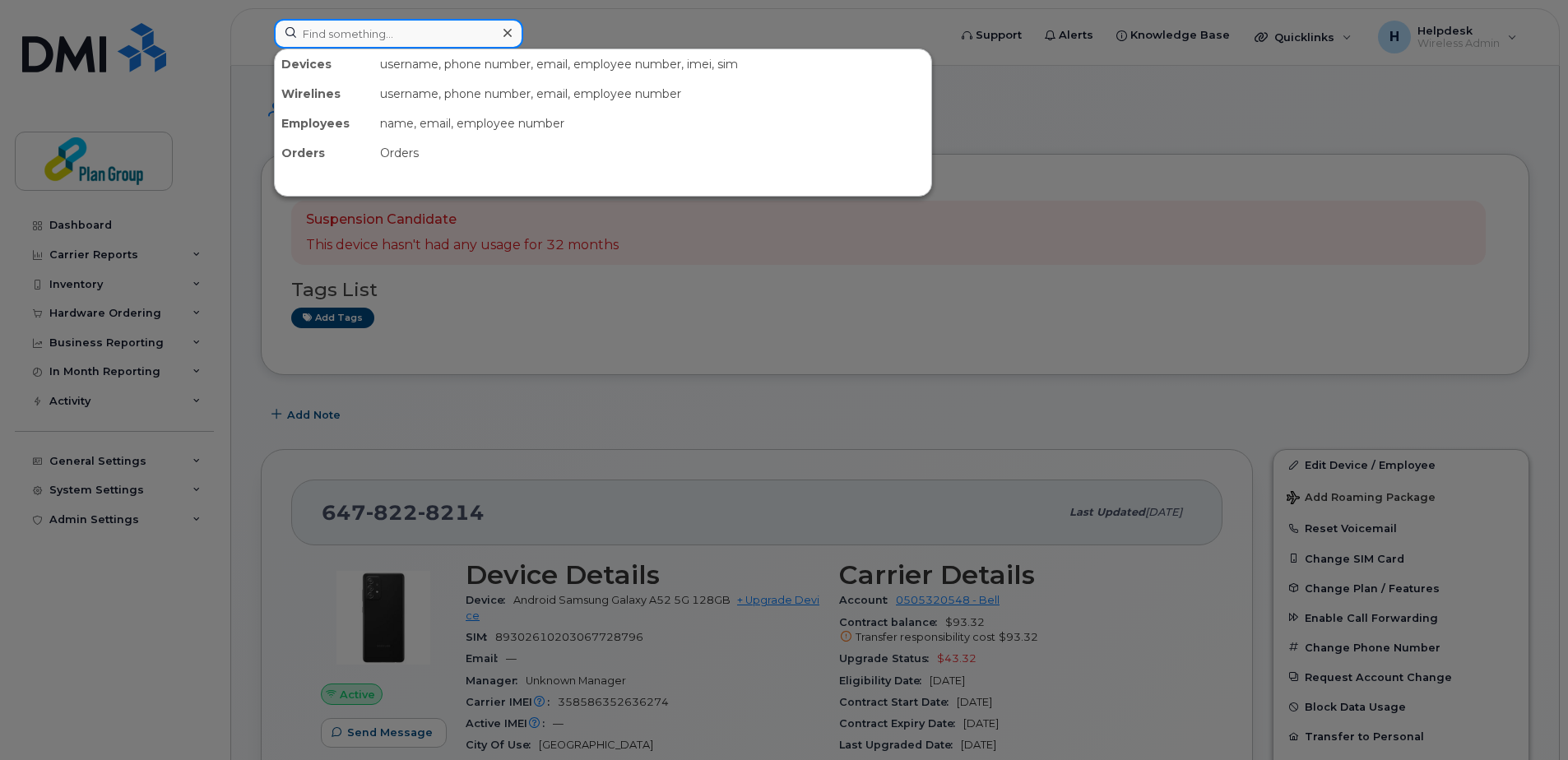
paste input "5194409428"
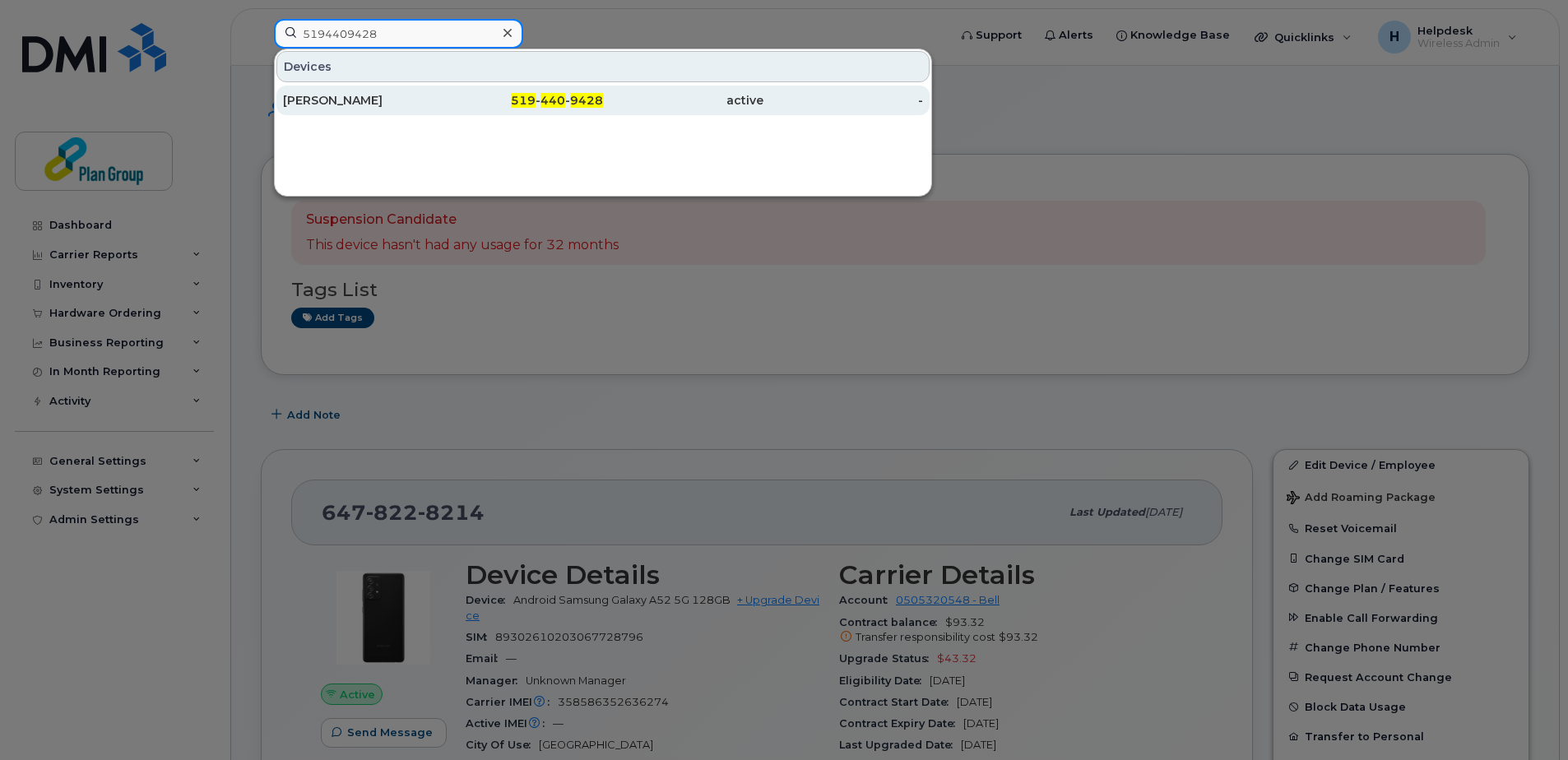
type input "5194409428"
click at [357, 92] on div "Michael Miller" at bounding box center [363, 101] width 160 height 30
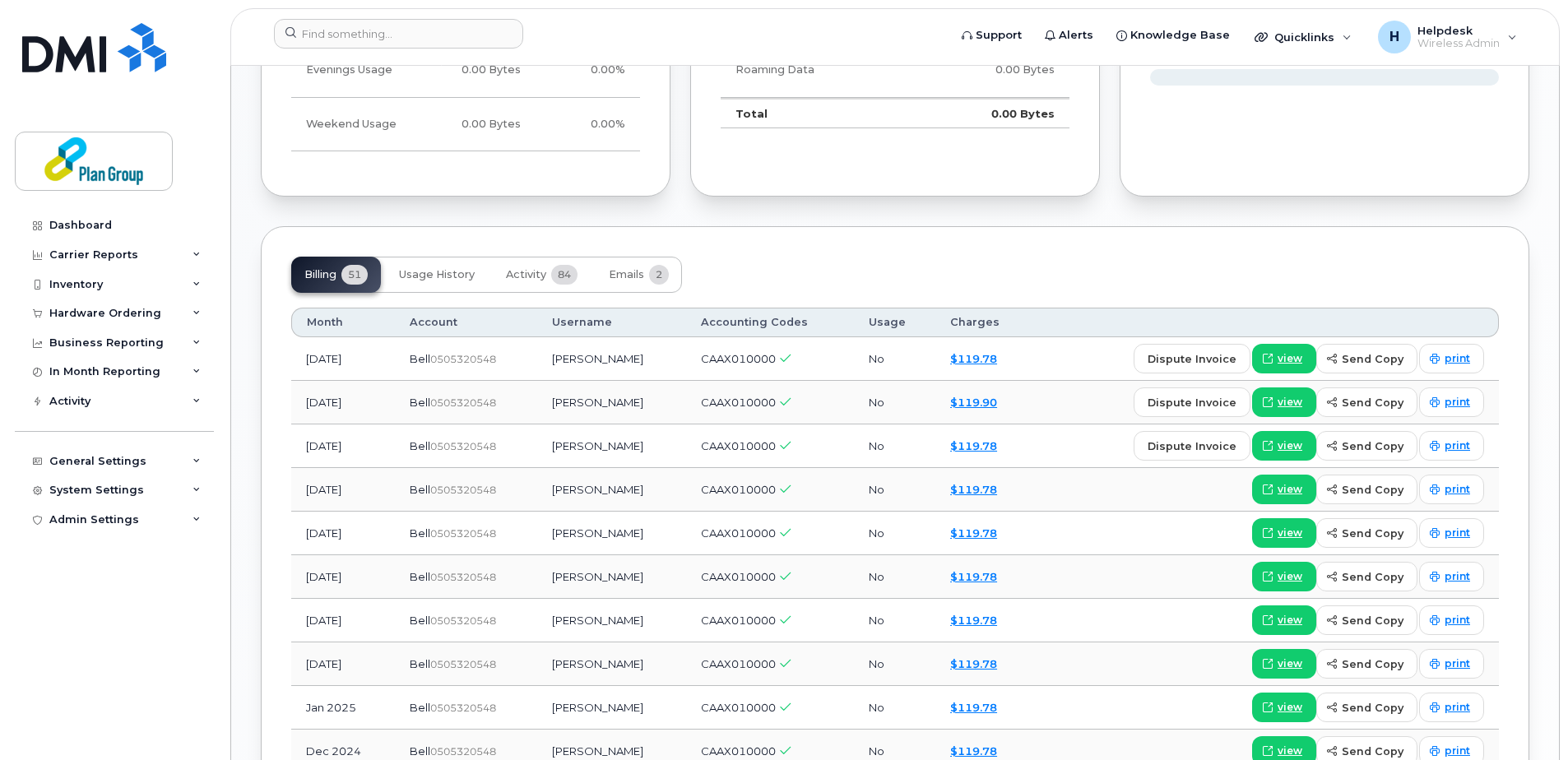
scroll to position [1316, 0]
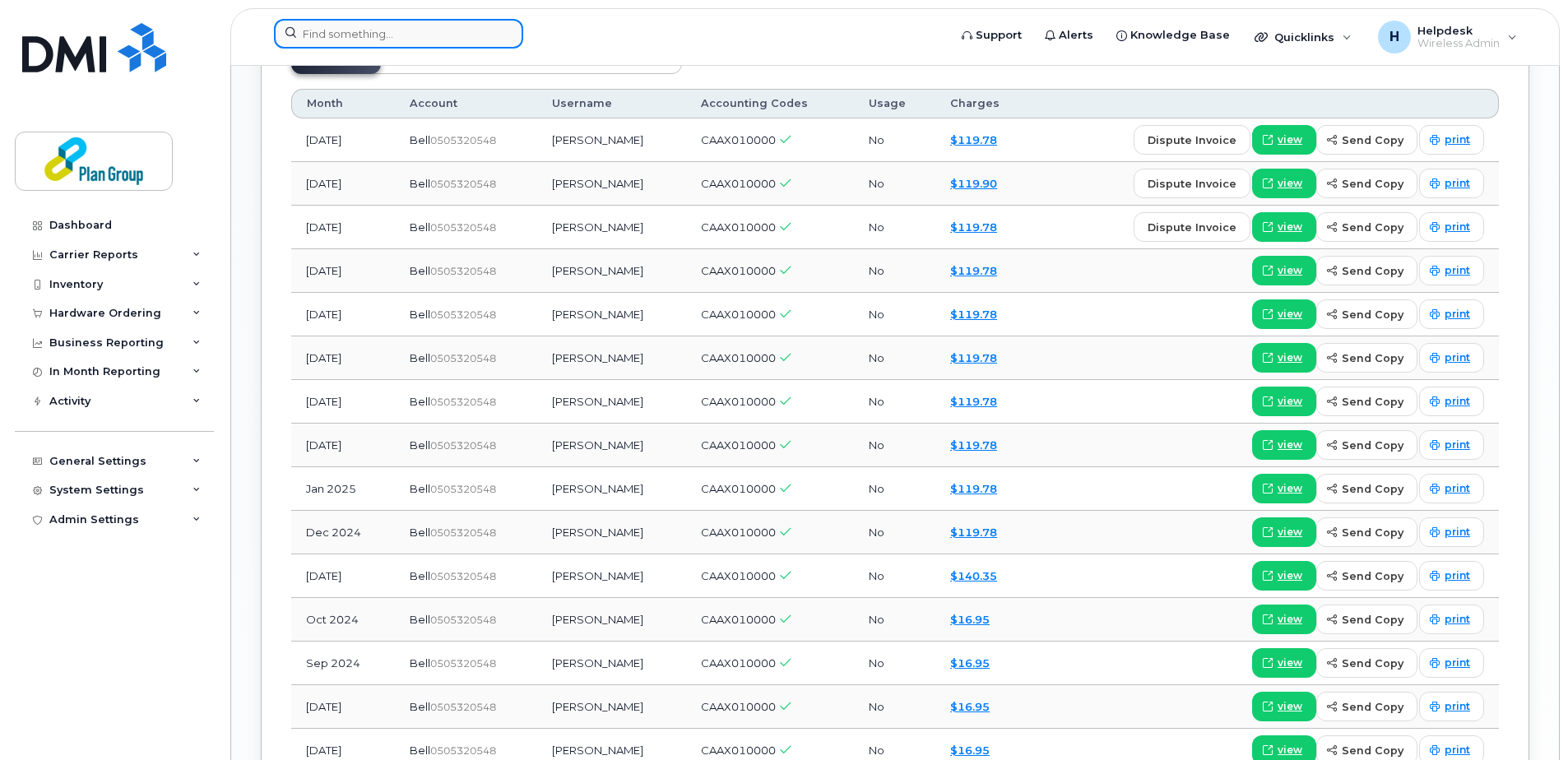
click at [392, 31] on input at bounding box center [399, 34] width 249 height 30
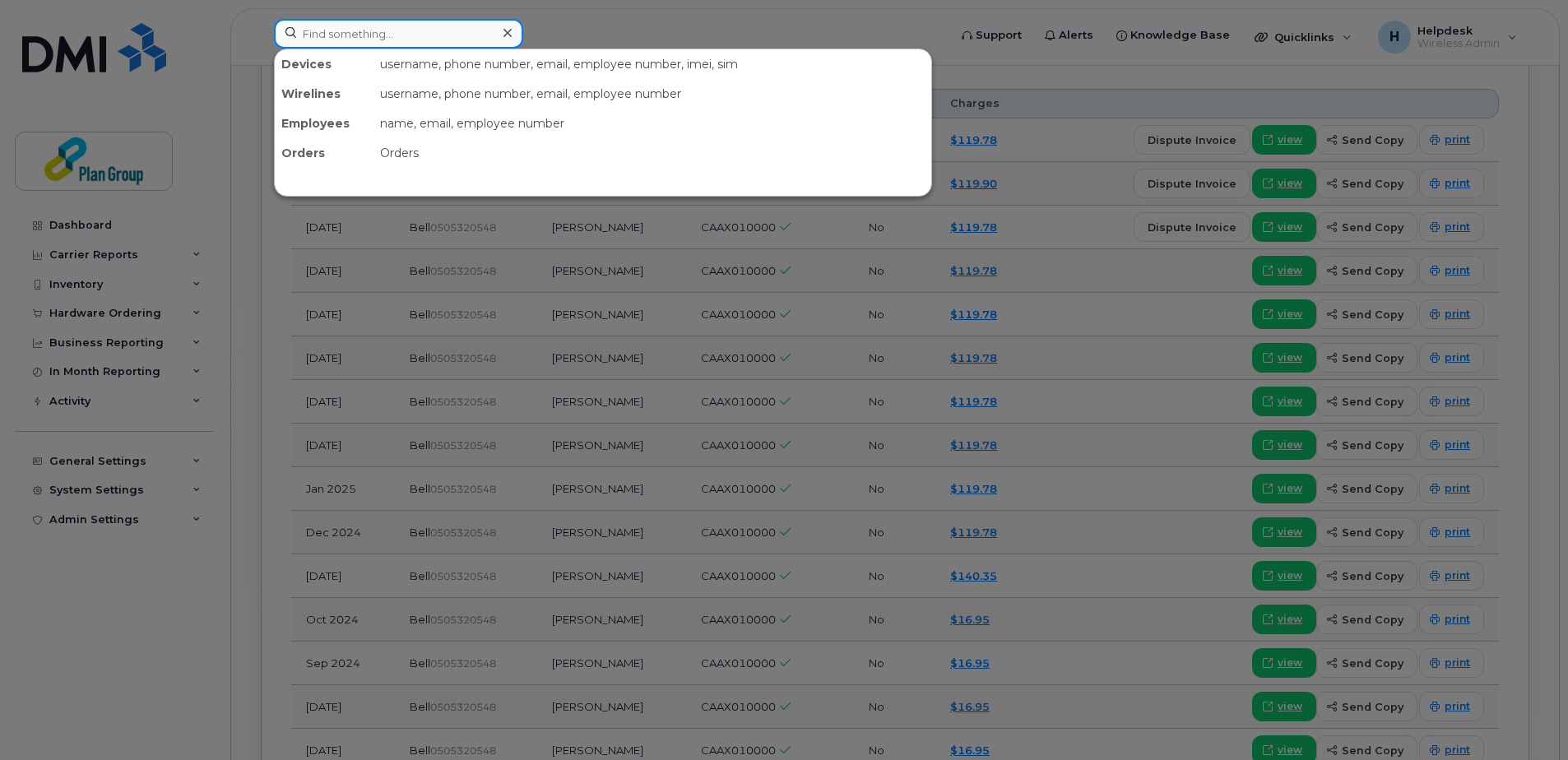
paste input "4165693753"
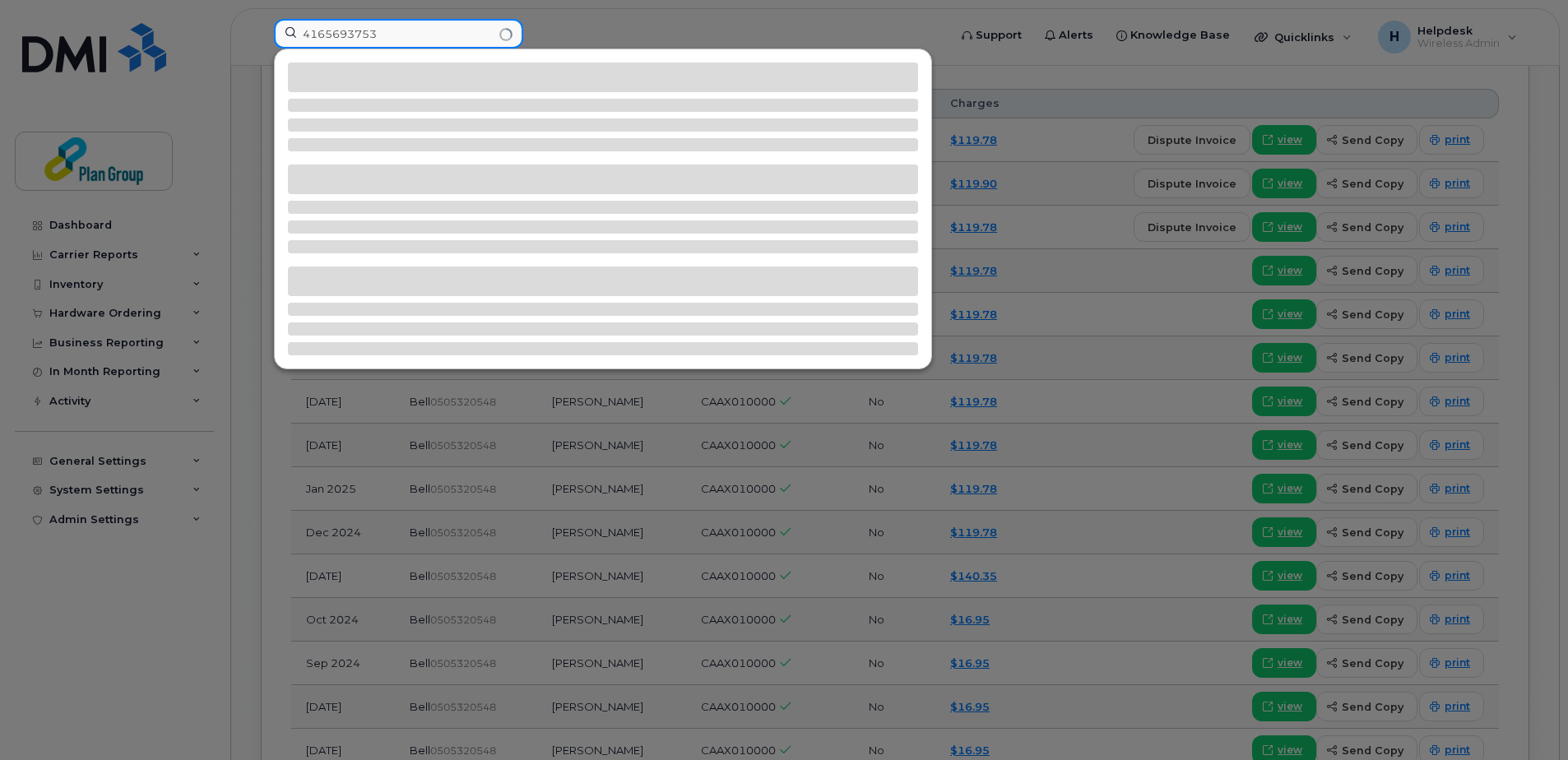
type input "4165693753"
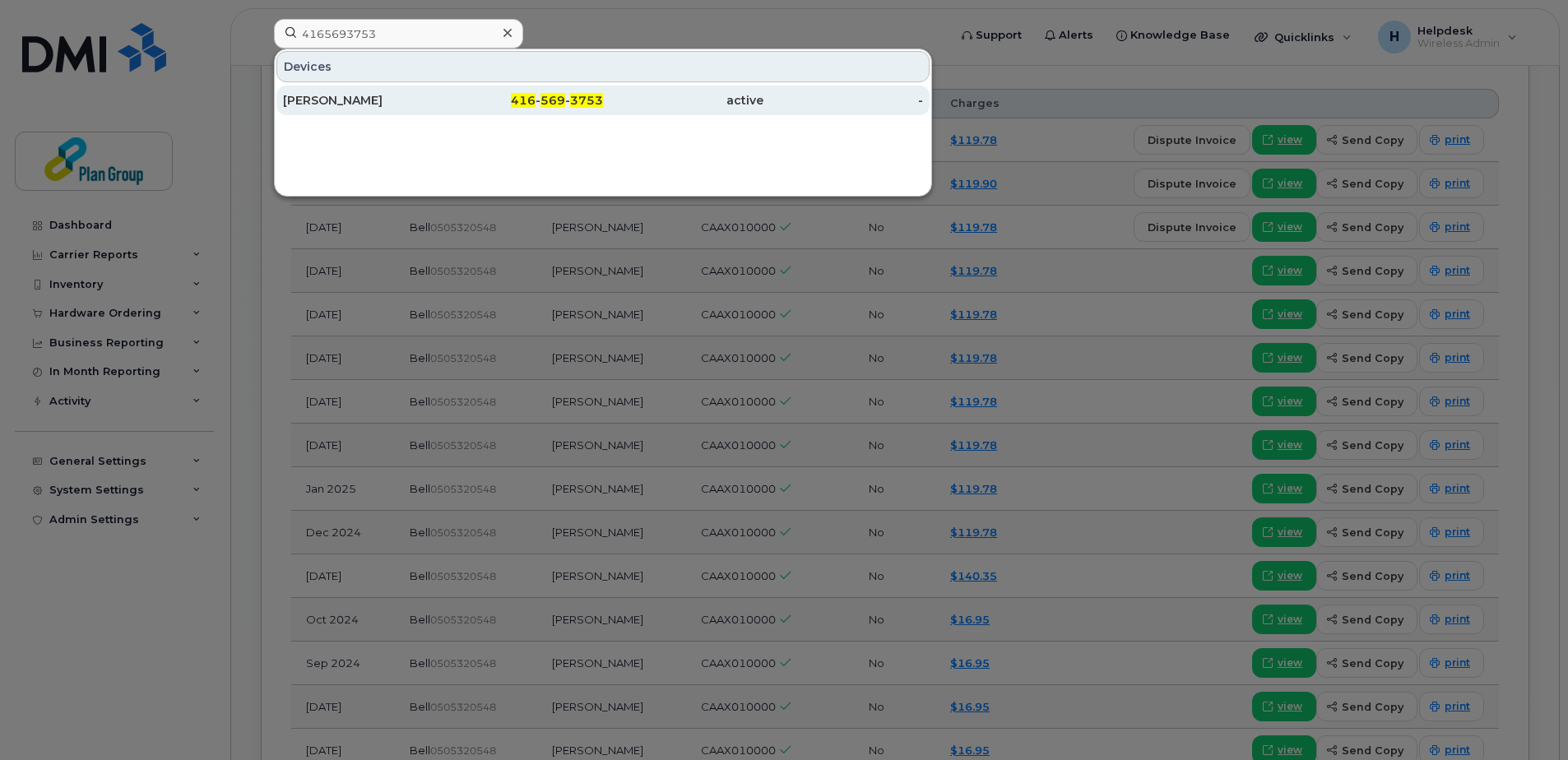
click at [451, 98] on div "416 - 569 - 3753" at bounding box center [523, 101] width 160 height 17
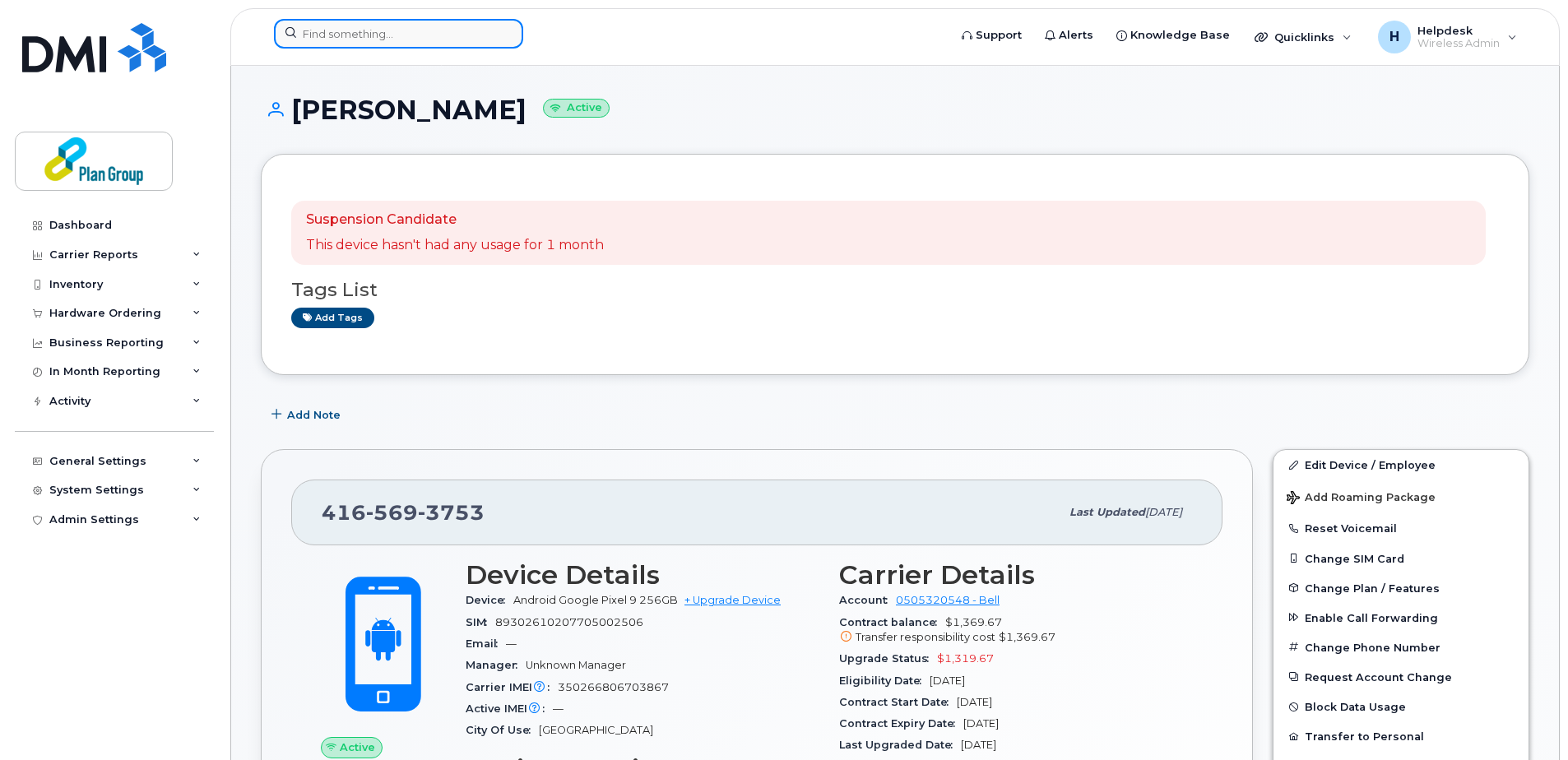
click at [456, 30] on input at bounding box center [399, 34] width 249 height 30
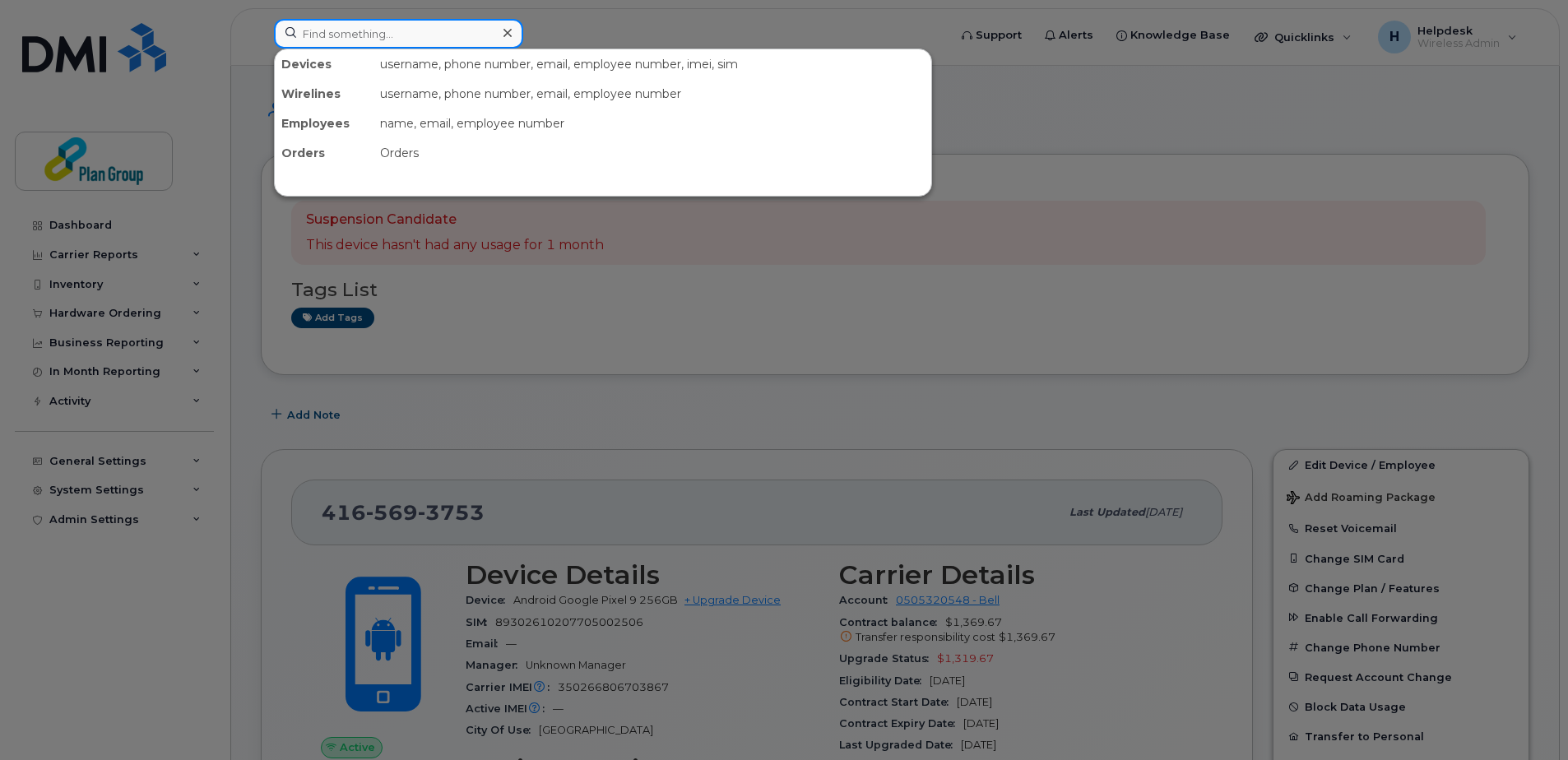
paste input "2366600294"
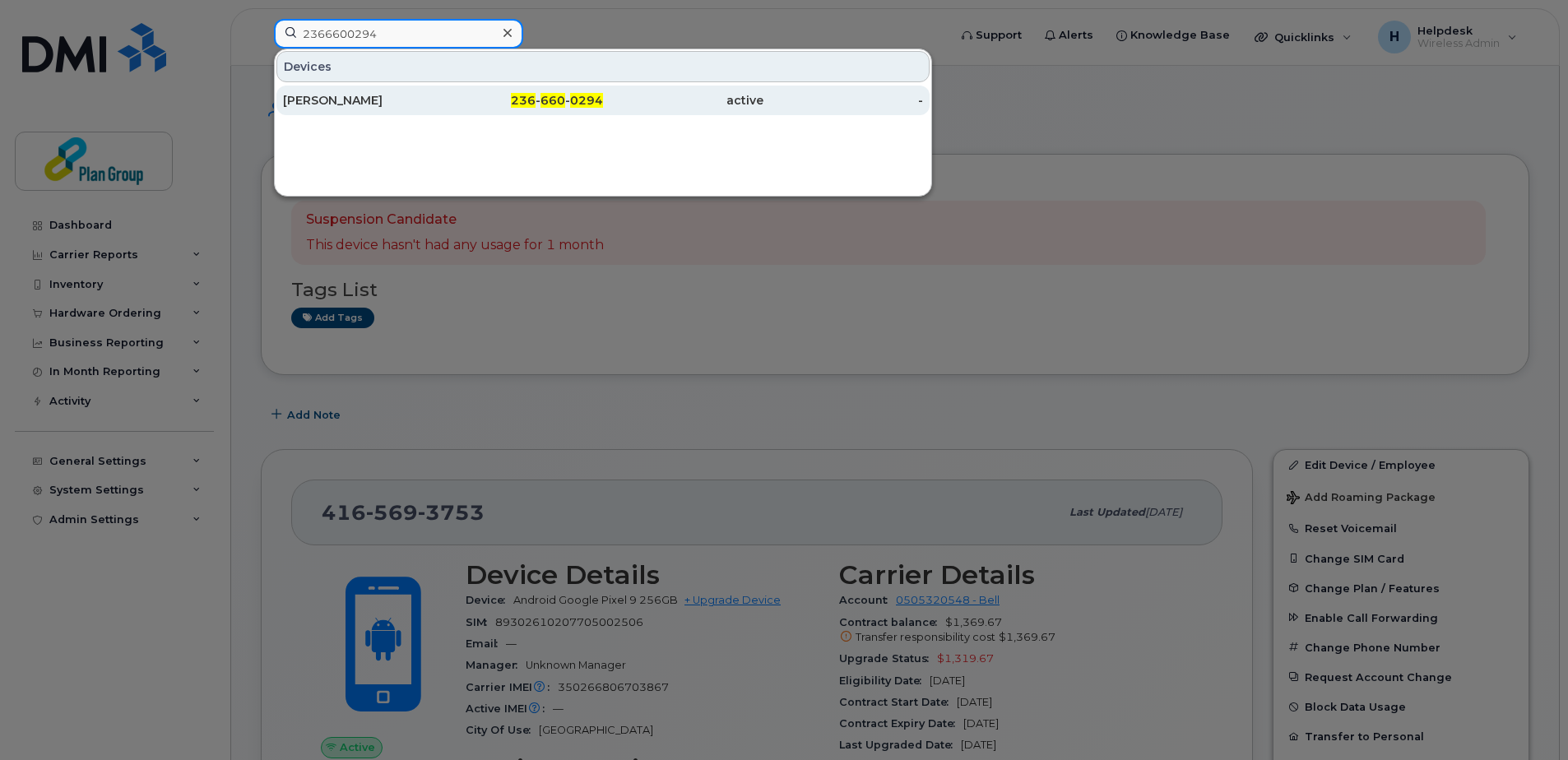
type input "2366600294"
click at [360, 93] on div "[PERSON_NAME]" at bounding box center [363, 101] width 160 height 17
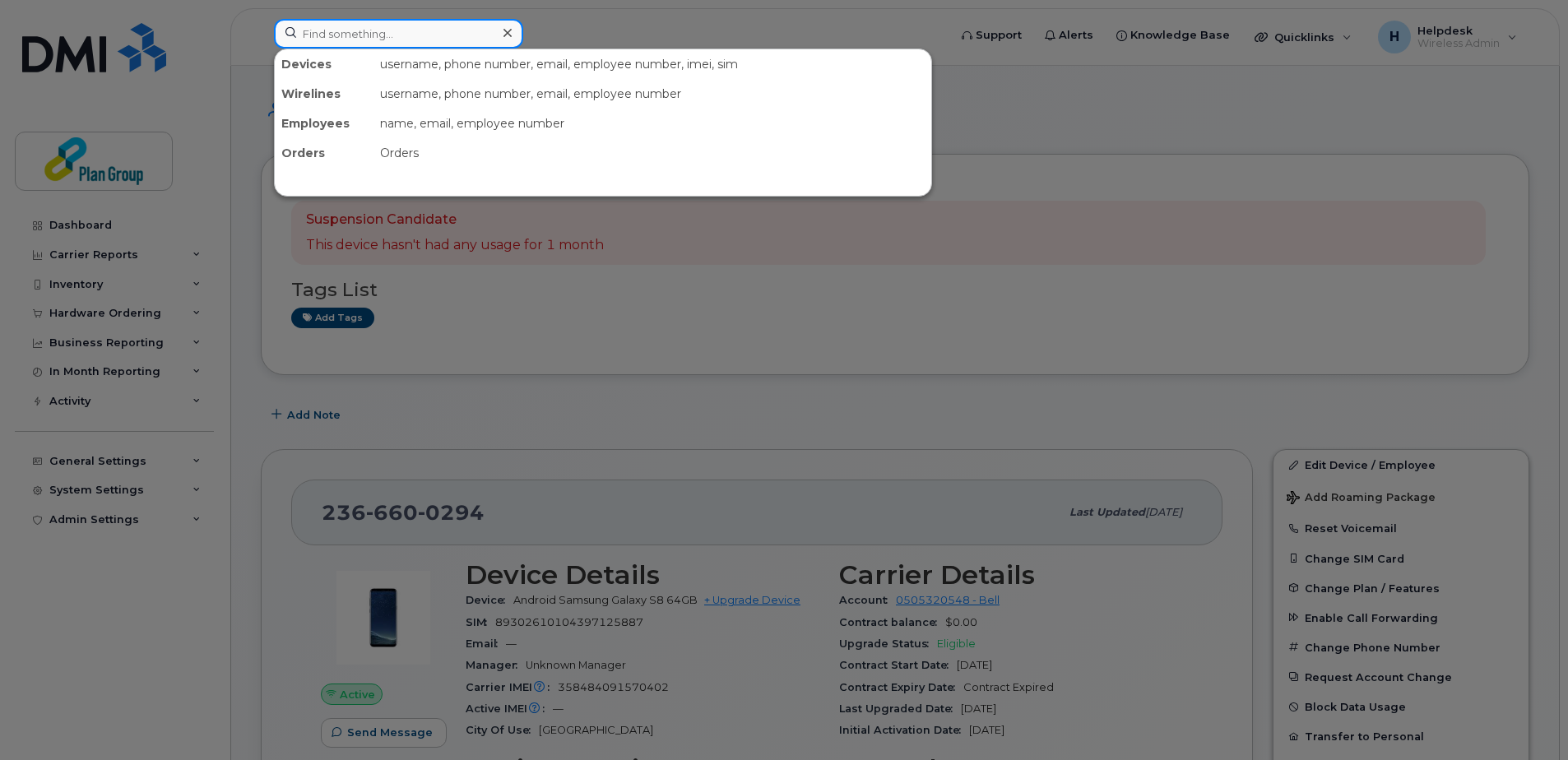
click at [434, 41] on input at bounding box center [399, 34] width 249 height 30
paste input "6474825355"
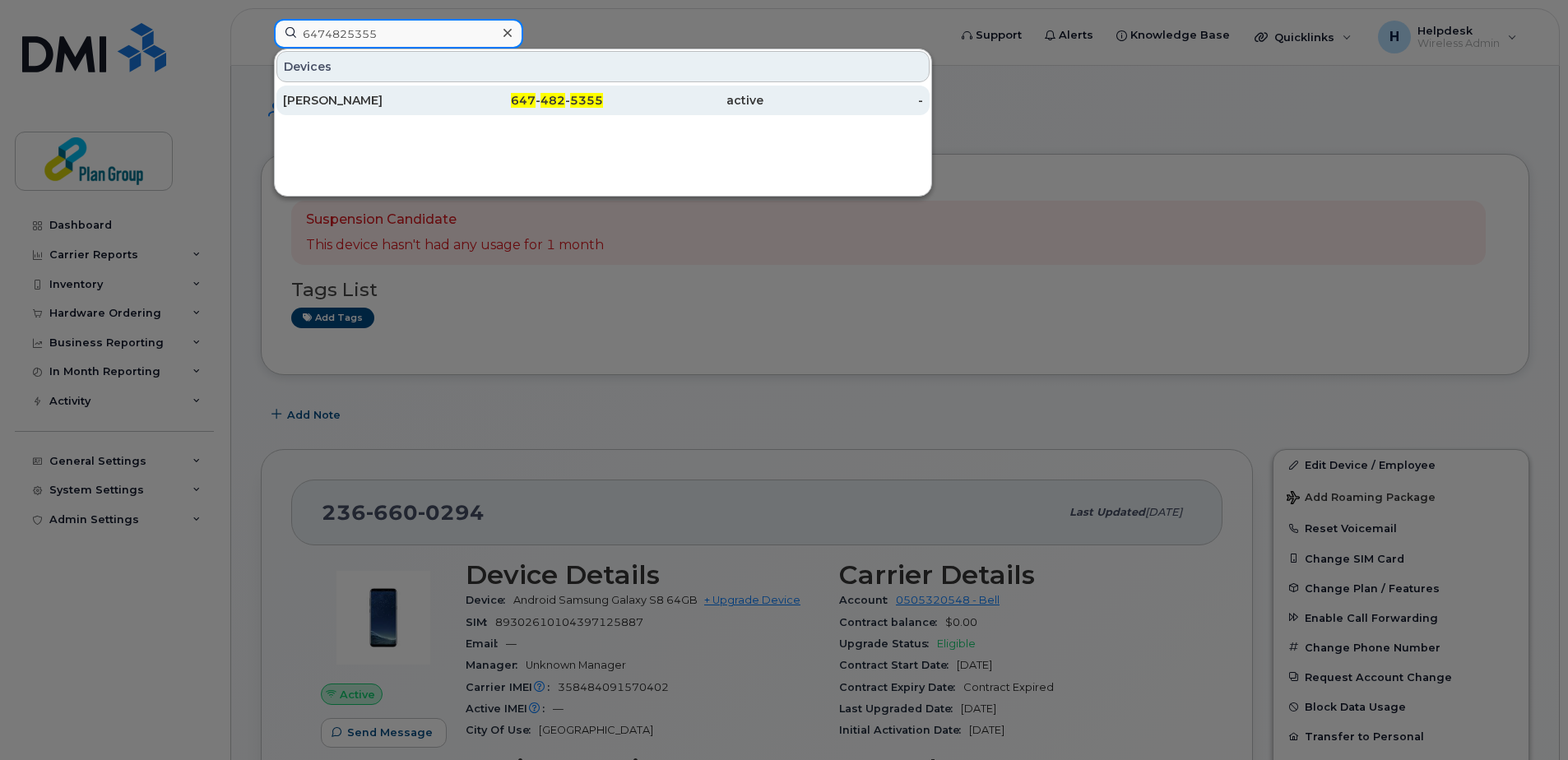
type input "6474825355"
click at [425, 100] on div "[PERSON_NAME]" at bounding box center [363, 101] width 160 height 17
